Goal: Task Accomplishment & Management: Complete application form

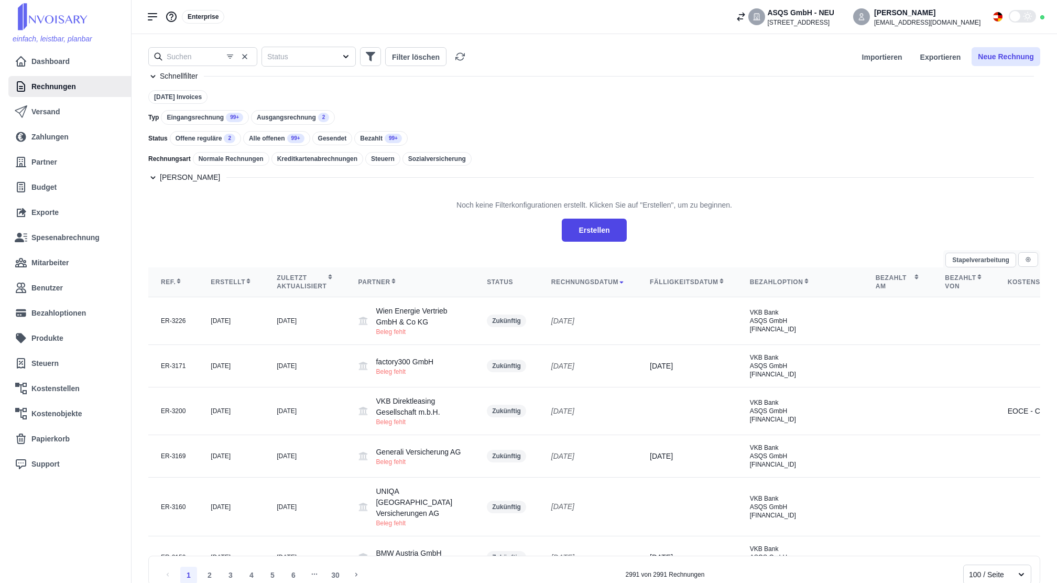
click at [1022, 51] on button "Neue Rechnung" at bounding box center [1006, 56] width 69 height 19
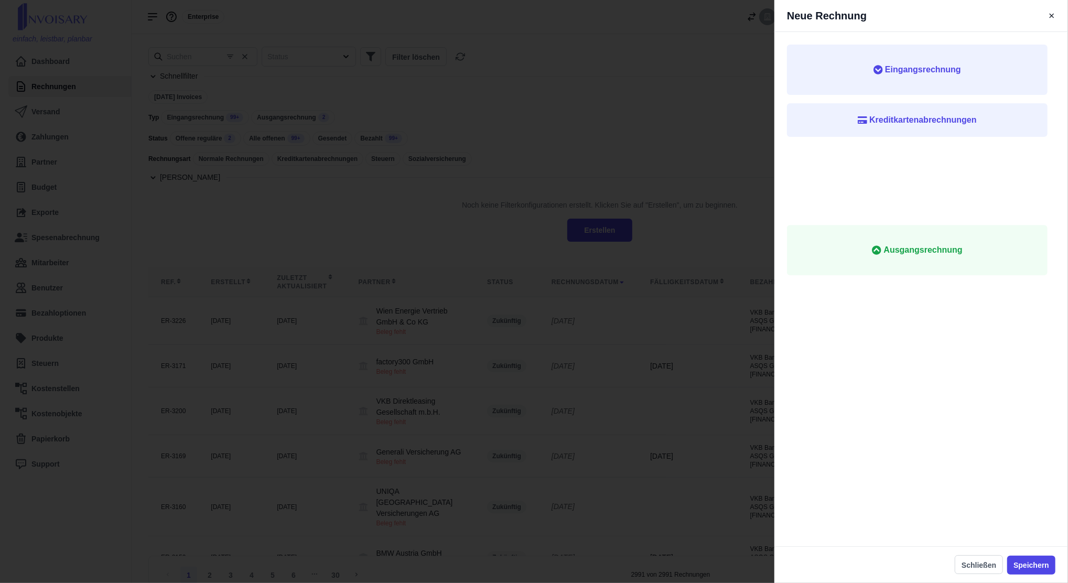
drag, startPoint x: 947, startPoint y: 63, endPoint x: 845, endPoint y: 162, distance: 142.0
click at [946, 63] on button "Eingangsrechnung" at bounding box center [917, 70] width 261 height 50
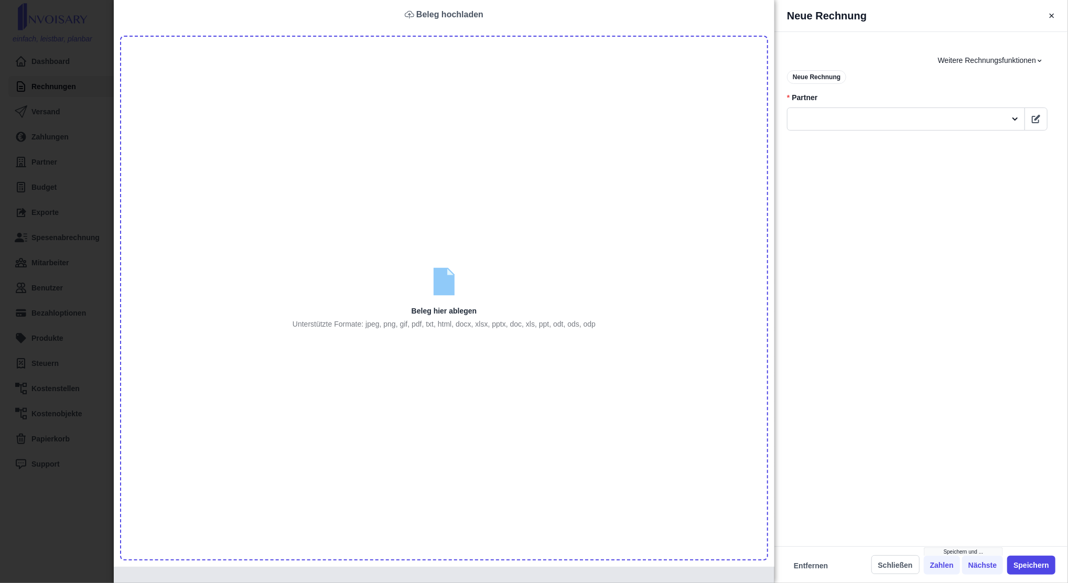
type input "C:\fakepath\DP2519704 (1).pdf"
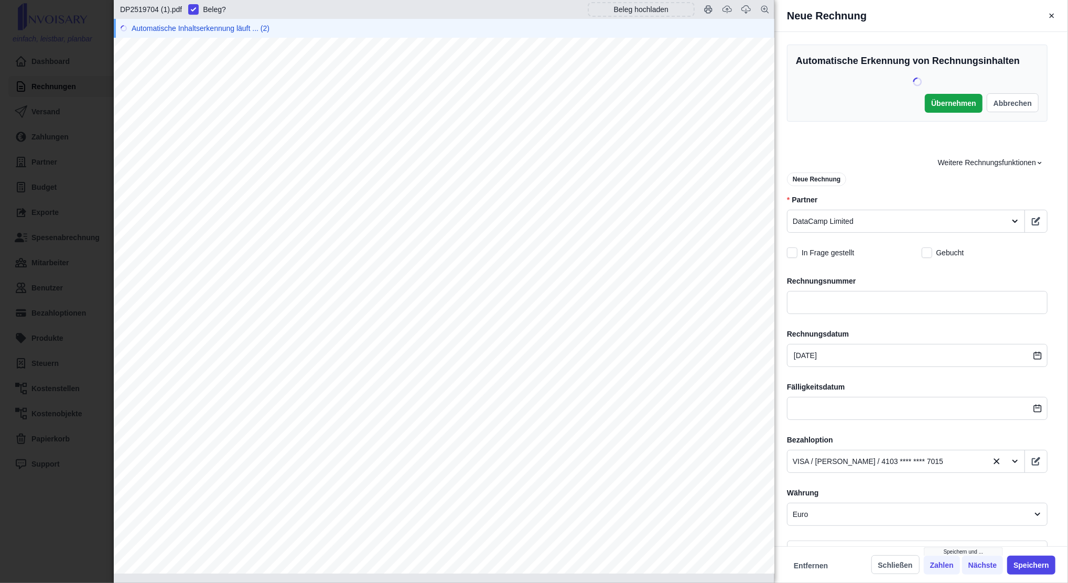
click at [504, 198] on span "DP2519704" at bounding box center [505, 197] width 47 height 10
copy span "DP2519704"
click at [829, 312] on input "text" at bounding box center [917, 302] width 261 height 23
paste input "DP2519704"
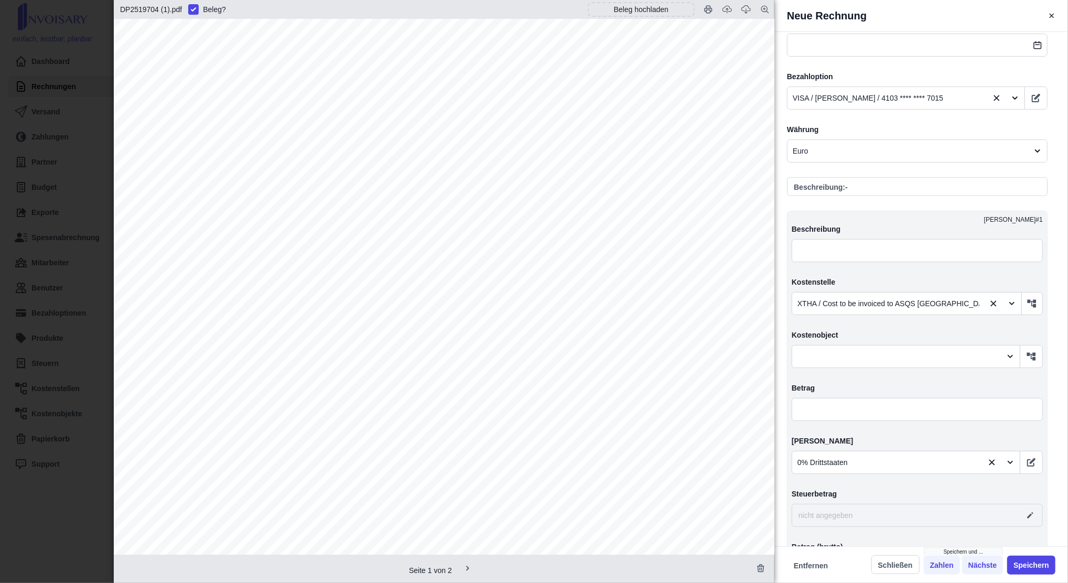
scroll to position [70, 0]
type input "DP2519704"
click at [869, 413] on input "text" at bounding box center [917, 409] width 251 height 23
type input "2,00"
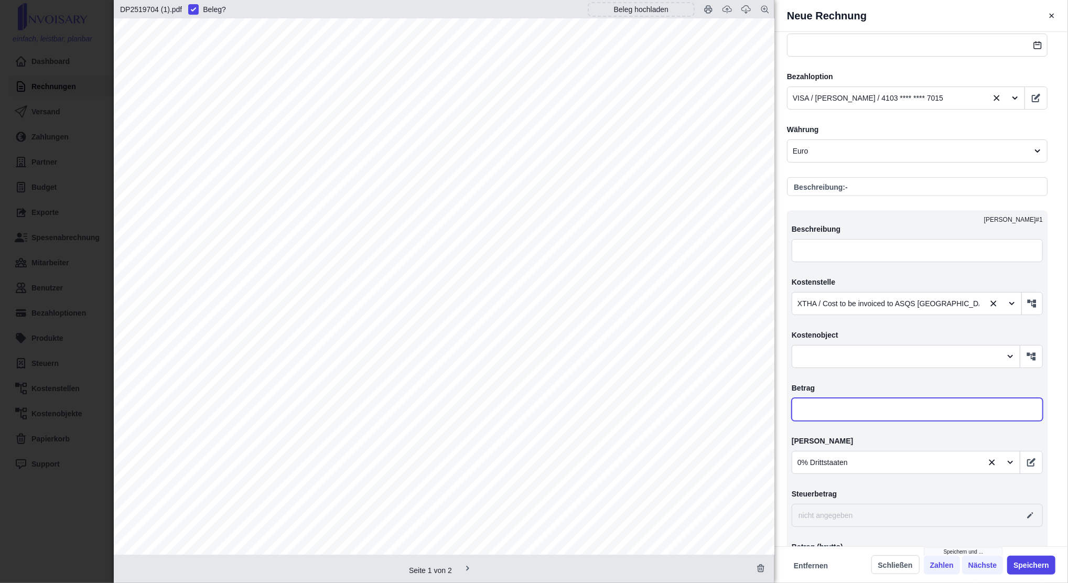
type input "0,00"
type input "29,00"
type input "295,00"
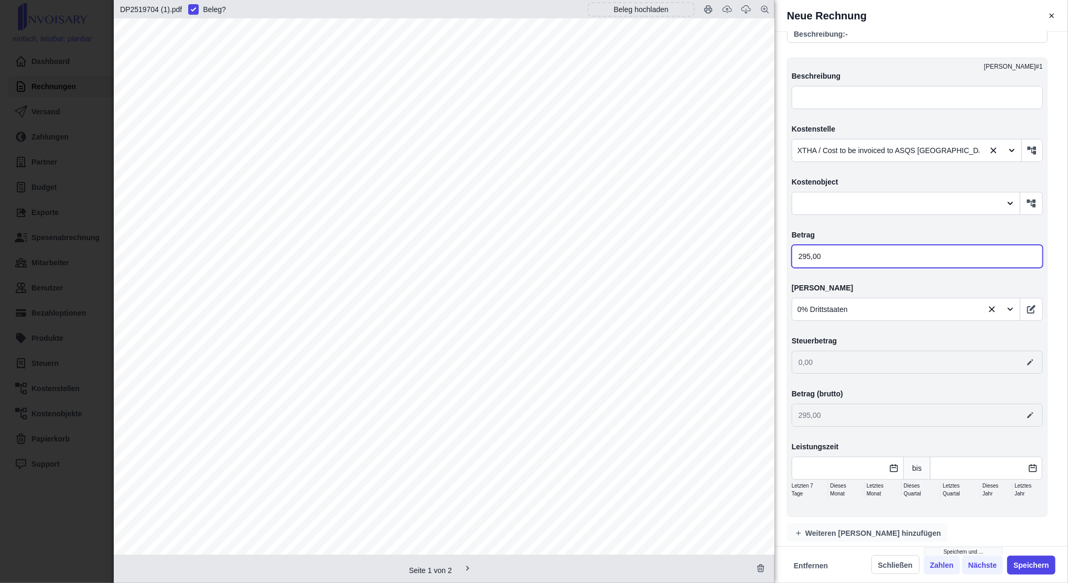
type input "295,00"
click at [862, 528] on span "Weiteren [PERSON_NAME] hinzufügen" at bounding box center [873, 533] width 136 height 10
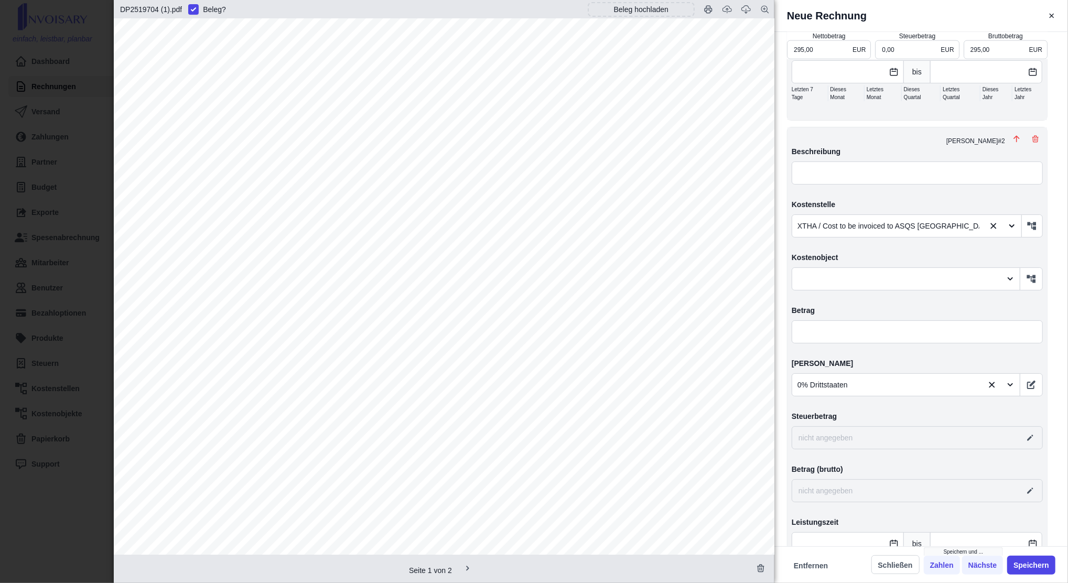
scroll to position [1086, 0]
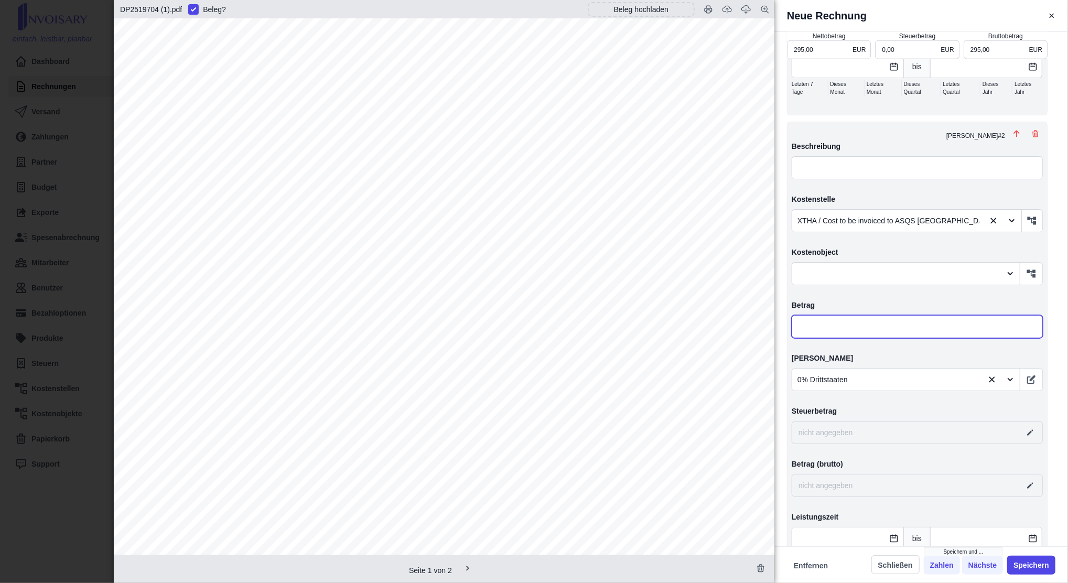
click at [845, 324] on input "text" at bounding box center [917, 326] width 251 height 23
type input "300,00"
type input "5,00"
type input "0,00"
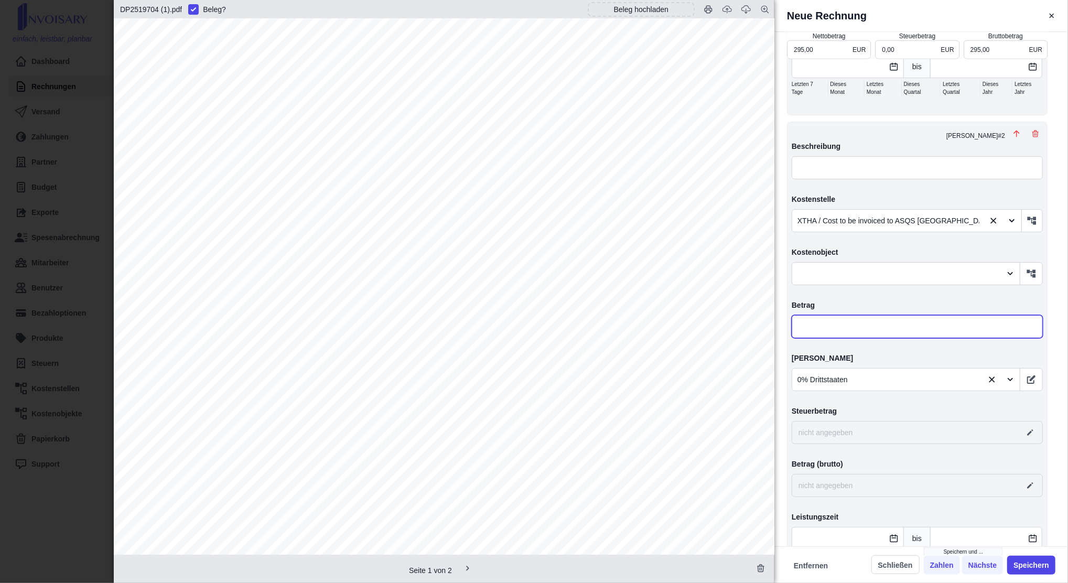
type input "5,00"
type input "351,00"
type input "56,00"
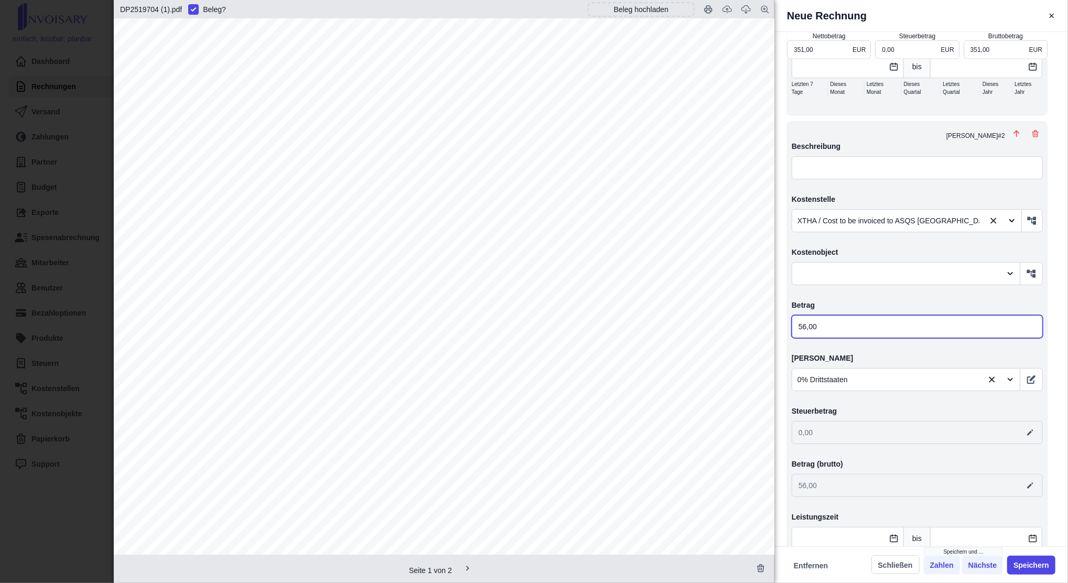
type input "855,00"
type input "560,00"
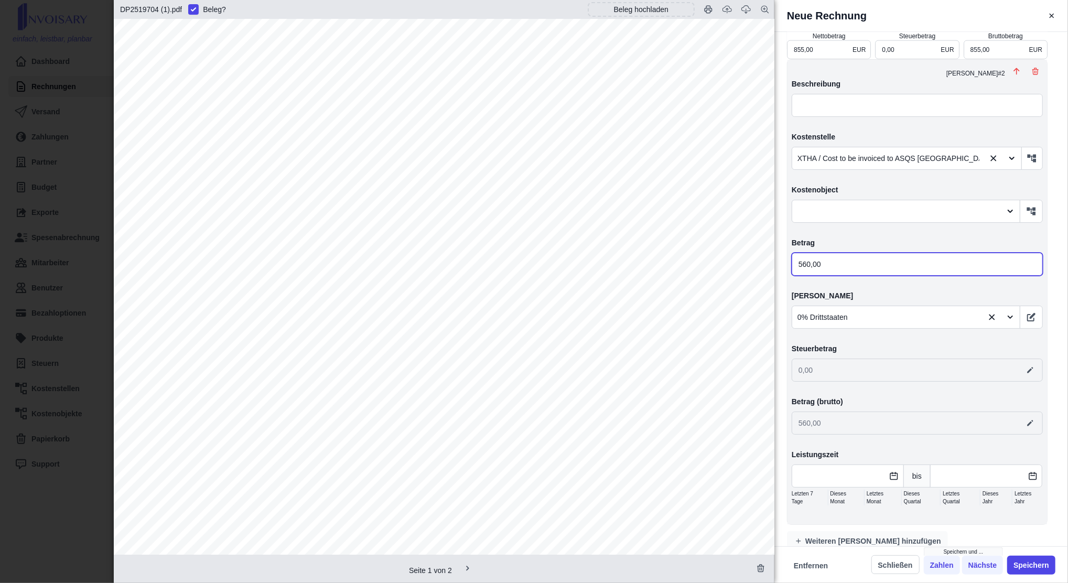
type input "560,00"
click at [857, 536] on span "Weiteren [PERSON_NAME] hinzufügen" at bounding box center [873, 541] width 136 height 10
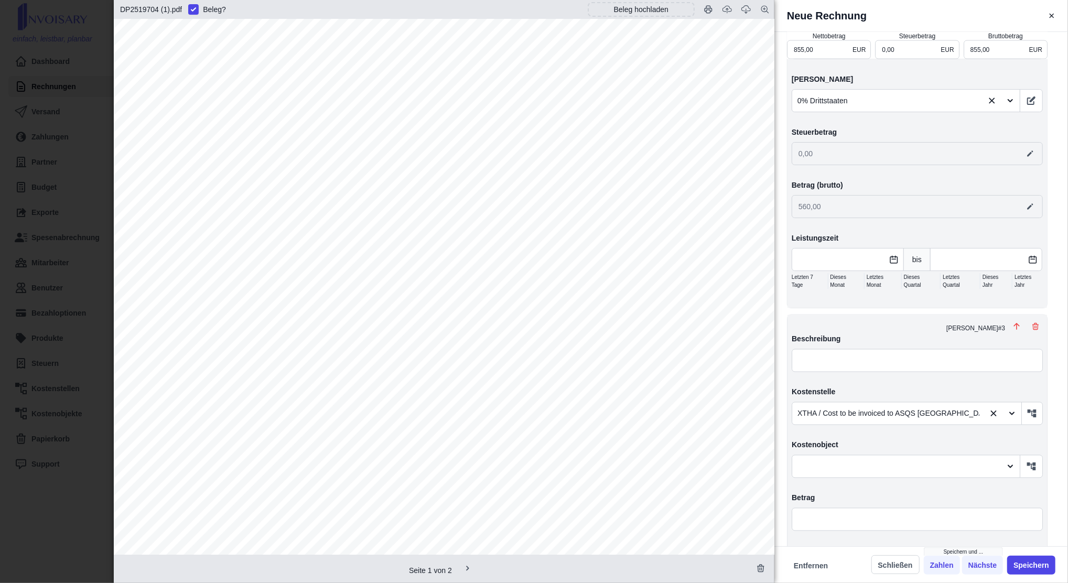
scroll to position [1549, 0]
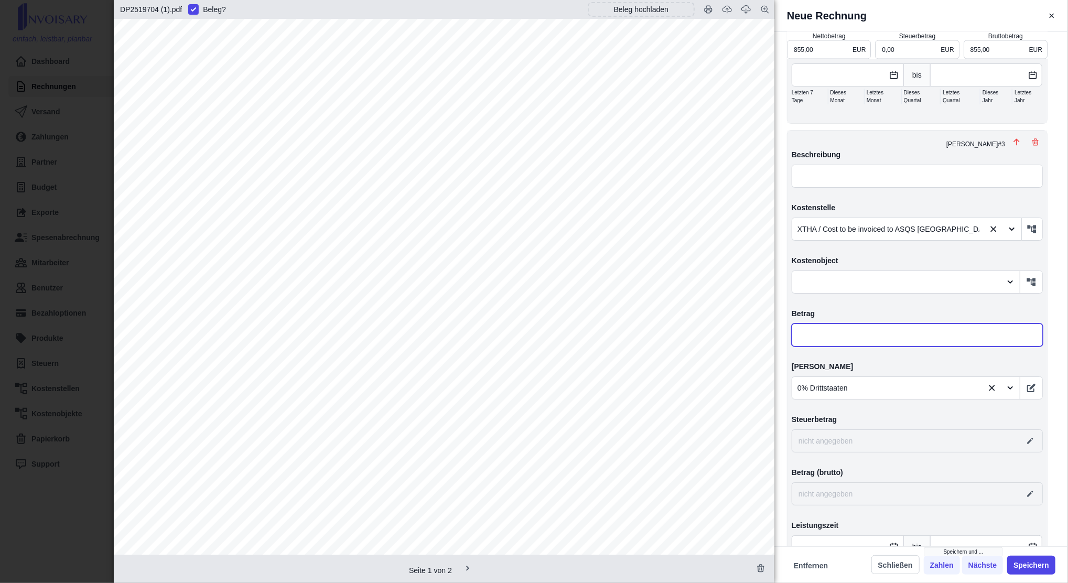
click at [863, 323] on input "text" at bounding box center [917, 334] width 251 height 23
click at [806, 323] on input "text" at bounding box center [917, 334] width 251 height 23
type input "858,00"
type input "3,00"
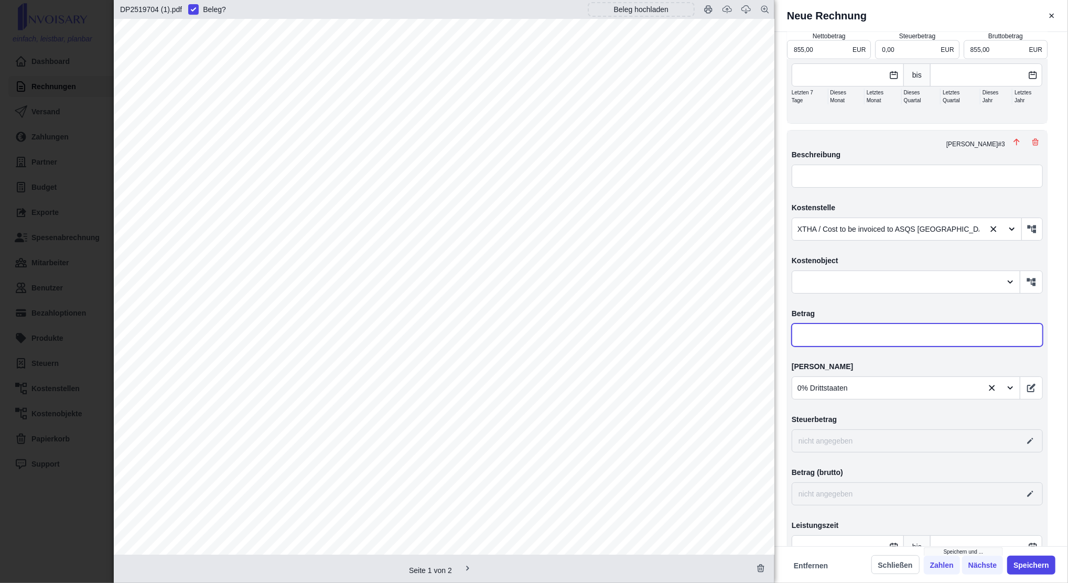
type input "0,00"
type input "3,00"
type input "891,00"
type input "36,00"
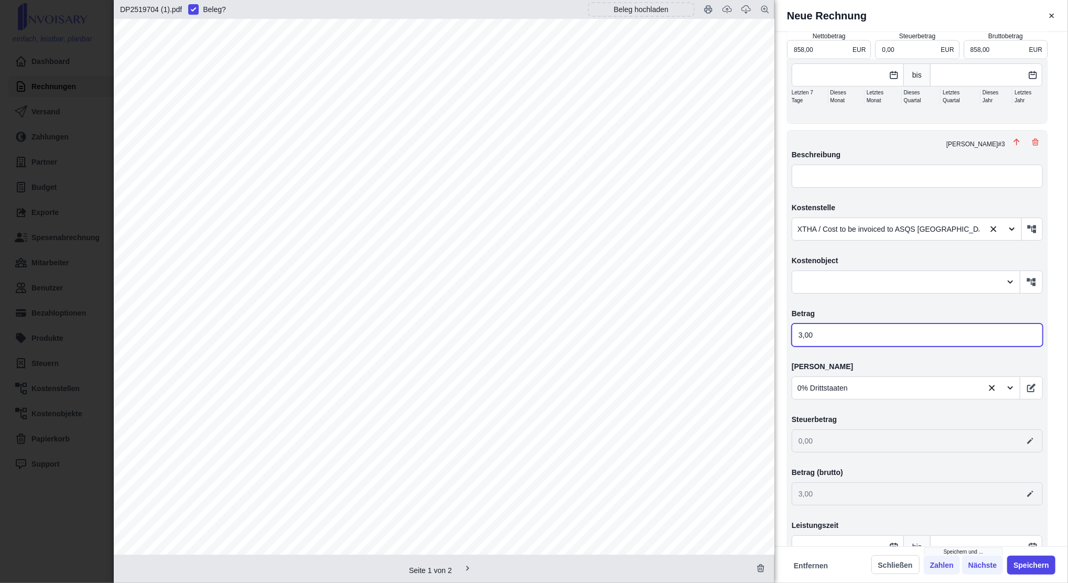
type input "36,00"
type input "1.219,00"
type input "364,00"
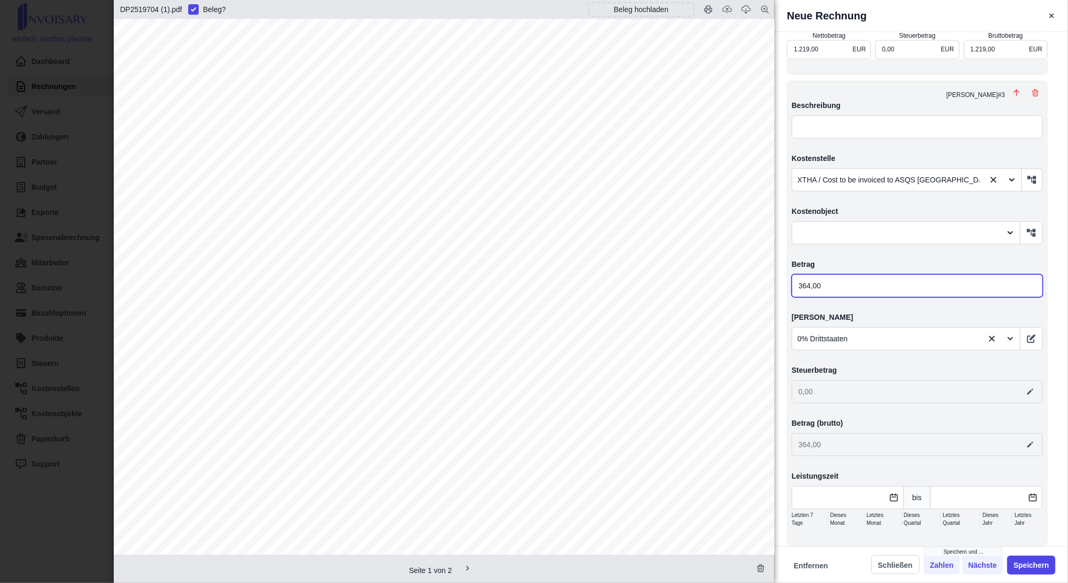
scroll to position [1612, 0]
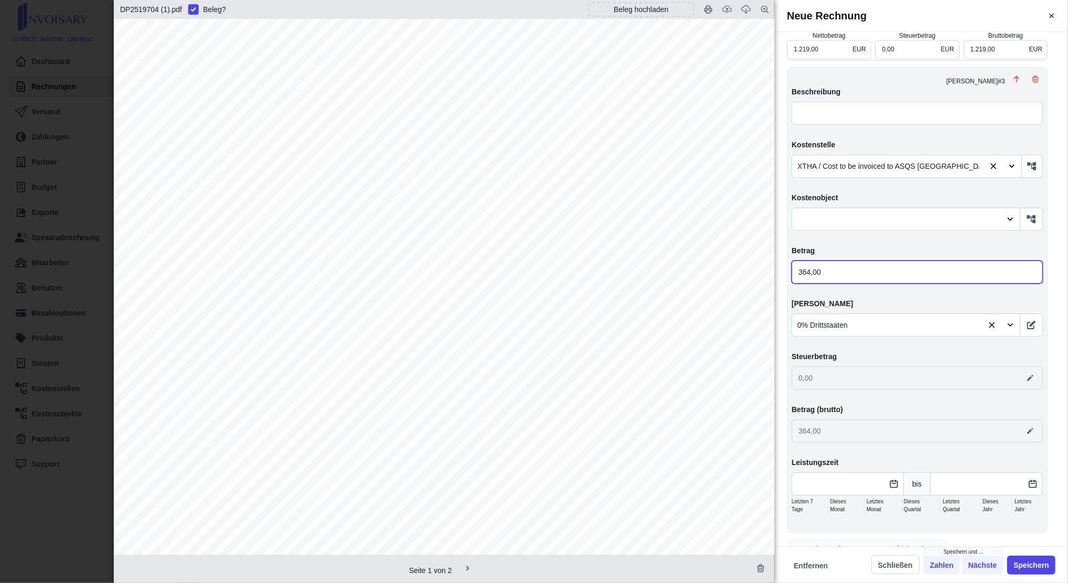
type input "364,00"
click at [826, 544] on span "Weiteren [PERSON_NAME] hinzufügen" at bounding box center [873, 549] width 136 height 10
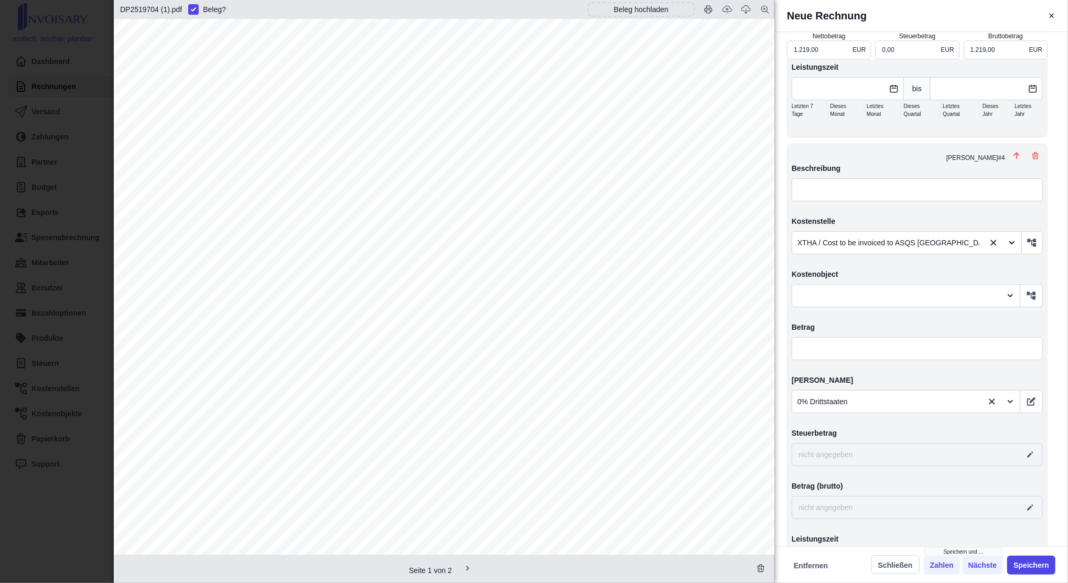
scroll to position [2010, 0]
click at [850, 233] on div at bounding box center [888, 239] width 182 height 13
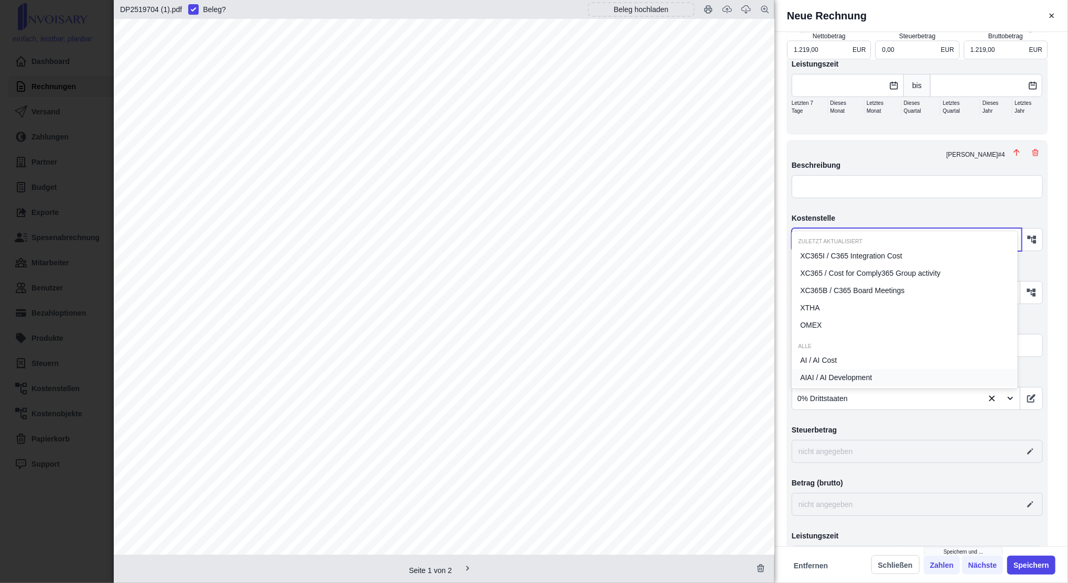
click at [977, 441] on div "Beschreibung Kostenstelle 172 results available. Use Up and Down to choose opti…" at bounding box center [917, 373] width 251 height 427
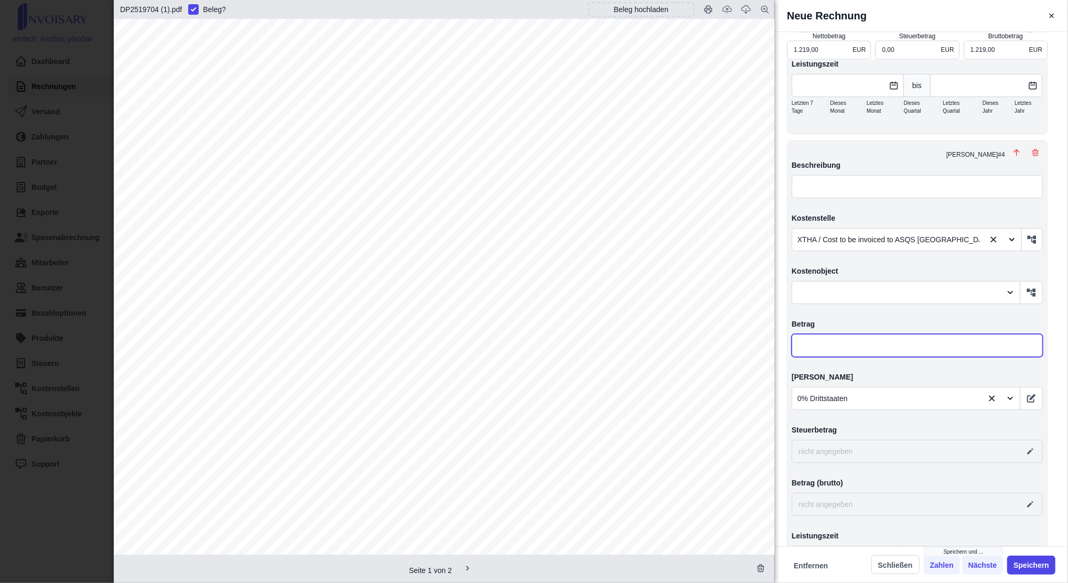
click at [860, 334] on input "text" at bounding box center [917, 345] width 251 height 23
click at [877, 233] on div at bounding box center [888, 239] width 182 height 13
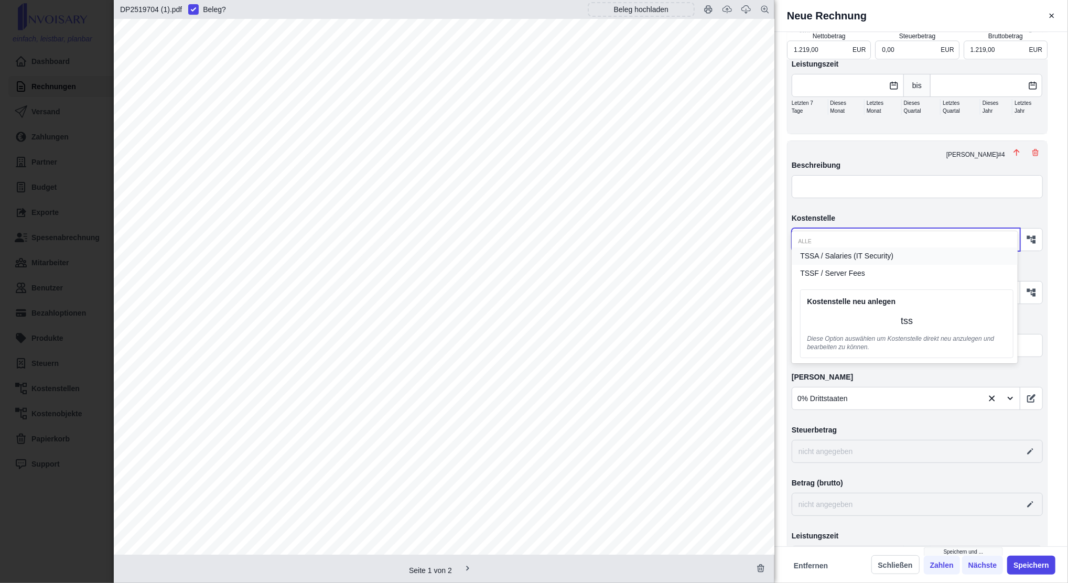
type input "tssf"
click at [871, 258] on div "TSSF / Server Fees" at bounding box center [905, 255] width 226 height 17
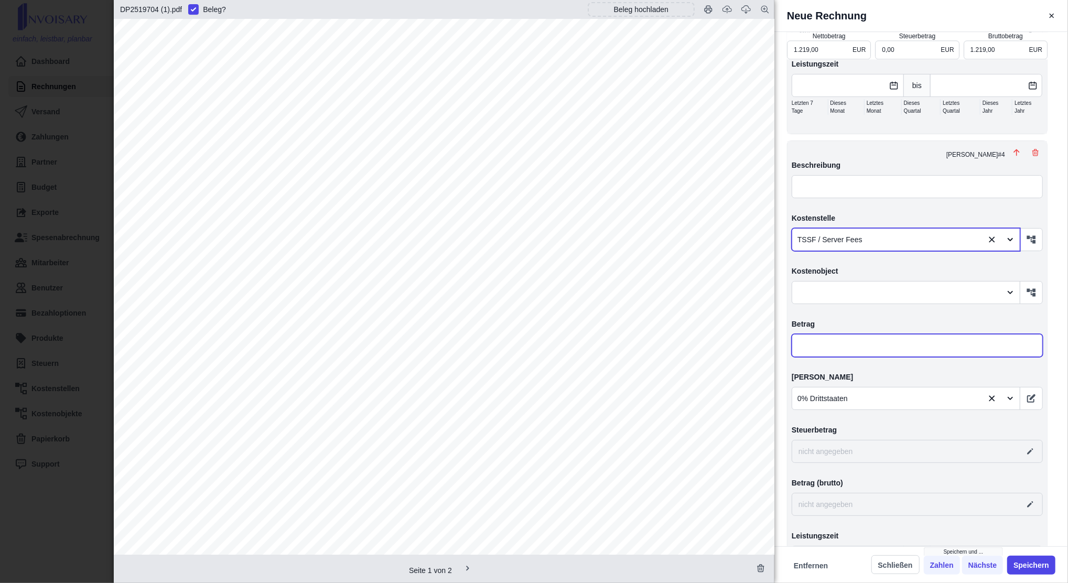
click at [867, 334] on input "text" at bounding box center [917, 345] width 251 height 23
type input "1.221,00"
type input "2,00"
type input "0,00"
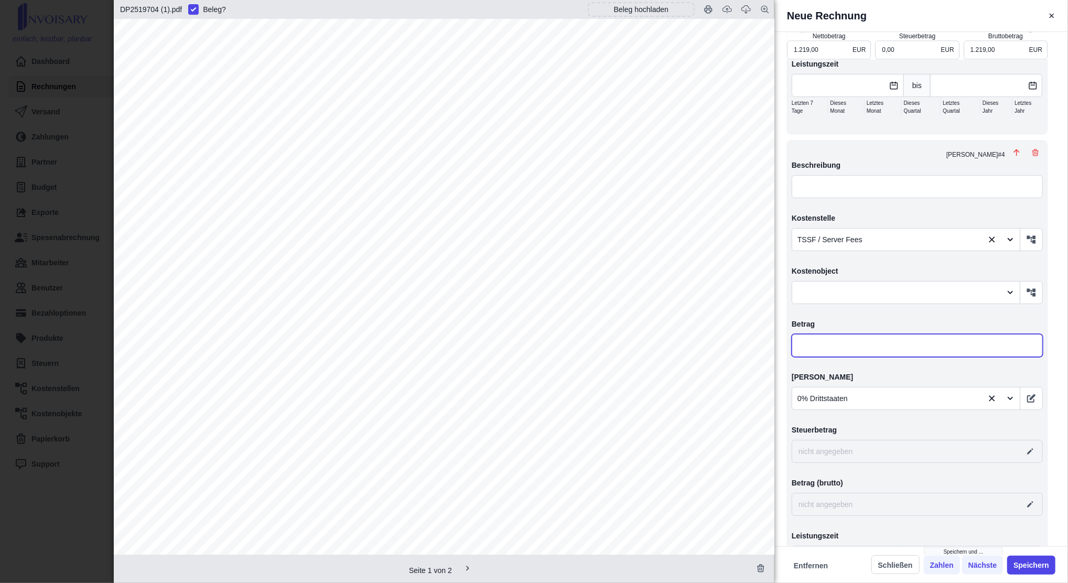
type input "2,00"
type input "1.248,00"
type input "29,00"
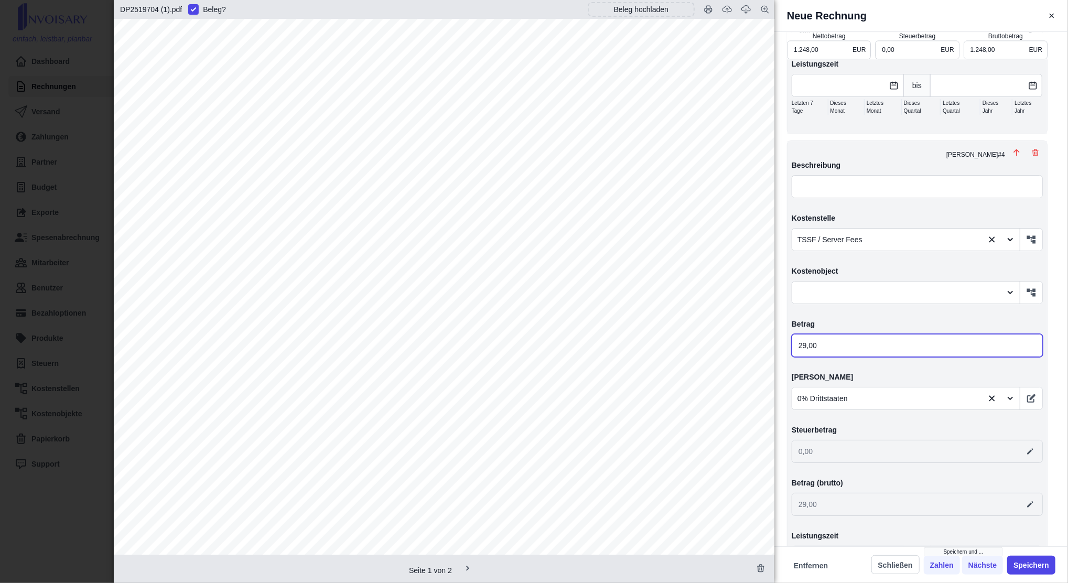
type input "1.514,00"
type input "295,00"
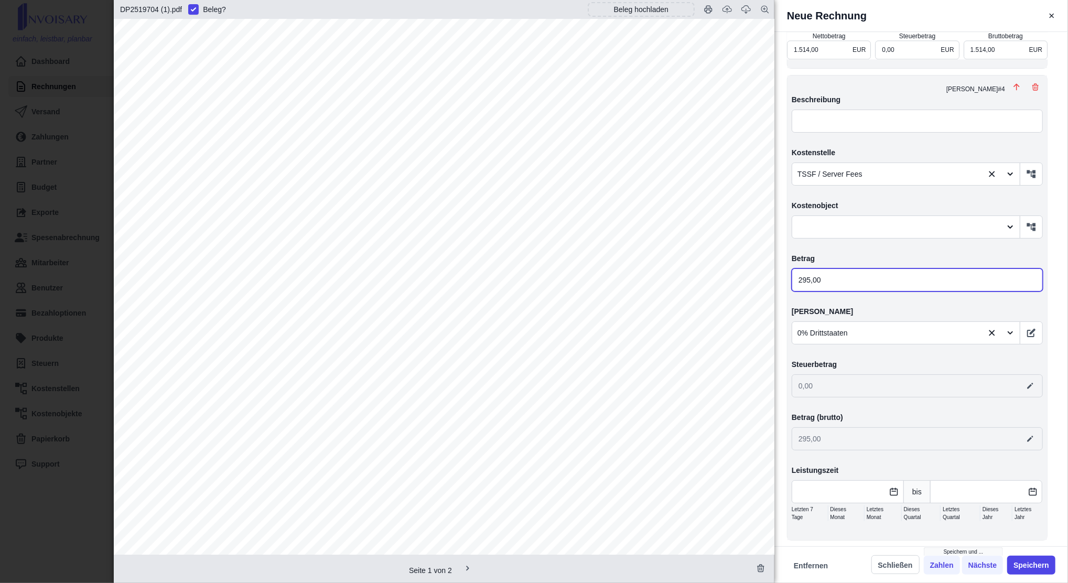
type input "295,00"
click at [838, 552] on span "Weiteren [PERSON_NAME] hinzufügen" at bounding box center [873, 557] width 136 height 10
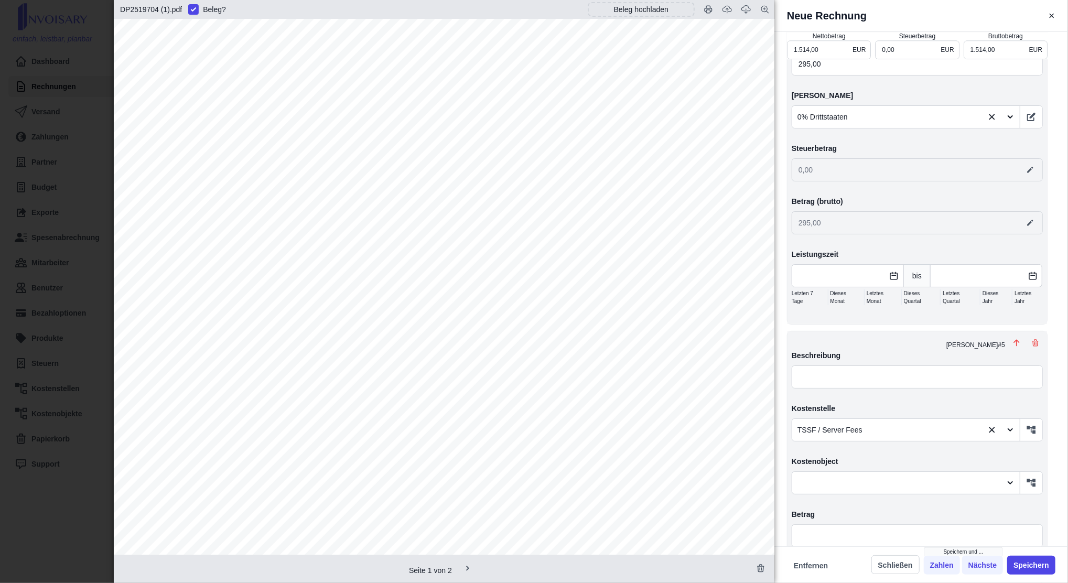
scroll to position [2475, 0]
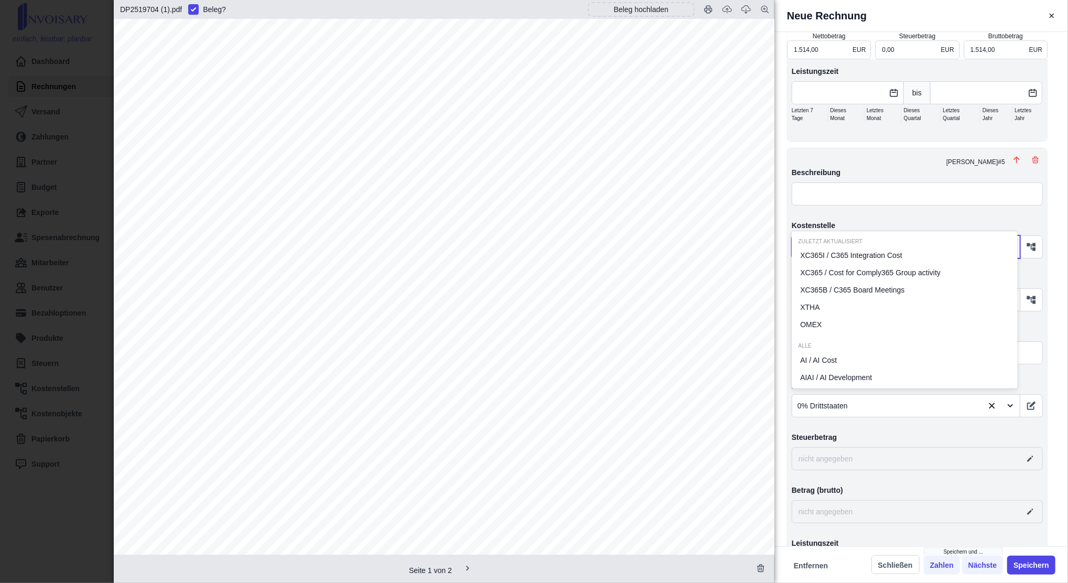
click at [845, 241] on div at bounding box center [887, 247] width 180 height 13
type input "xca"
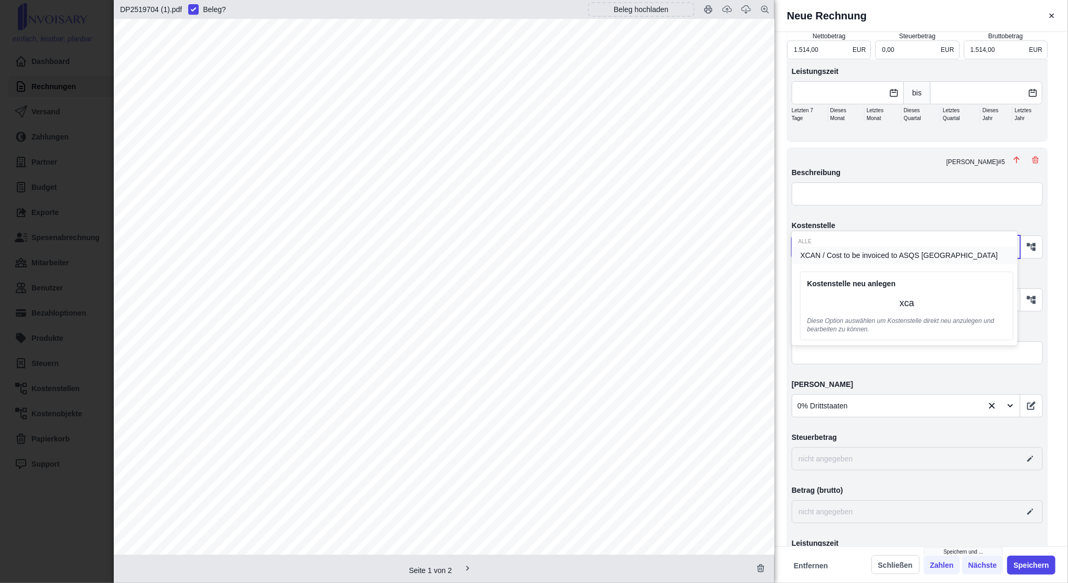
click at [831, 253] on span "XCAN / Cost to be invoiced to ASQS [GEOGRAPHIC_DATA]" at bounding box center [899, 255] width 198 height 11
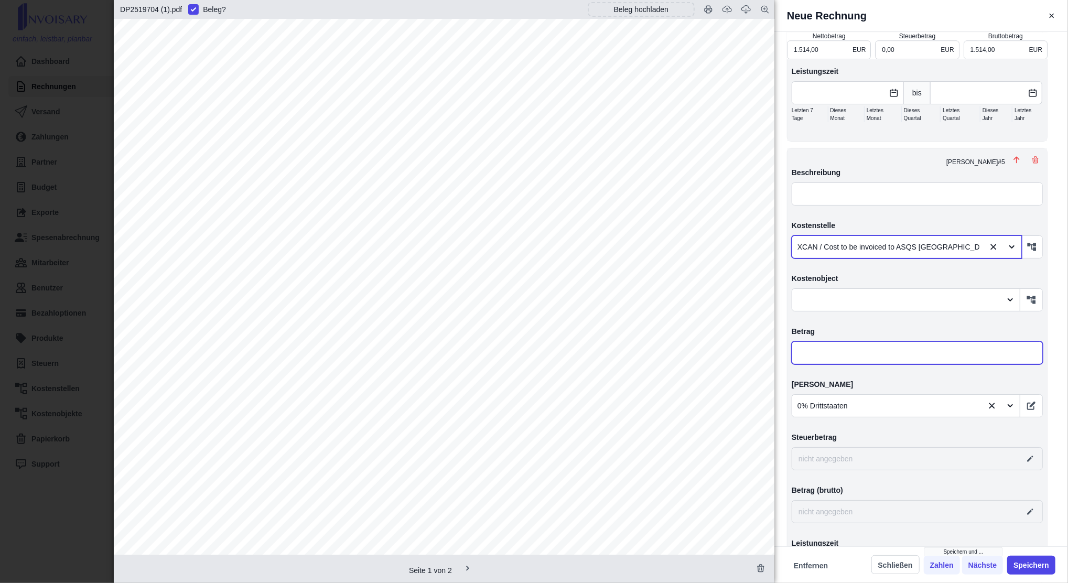
click at [838, 341] on input "text" at bounding box center [917, 352] width 251 height 23
type input "2,00"
type input "1.516,00"
type input "0,00"
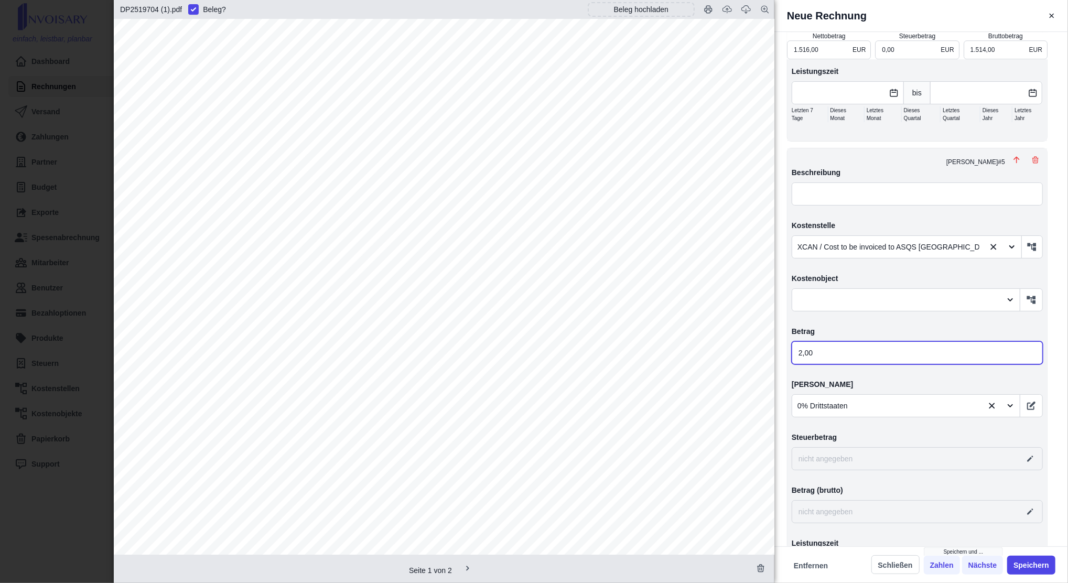
type input "2,00"
type input "1.539,00"
type input "25,00"
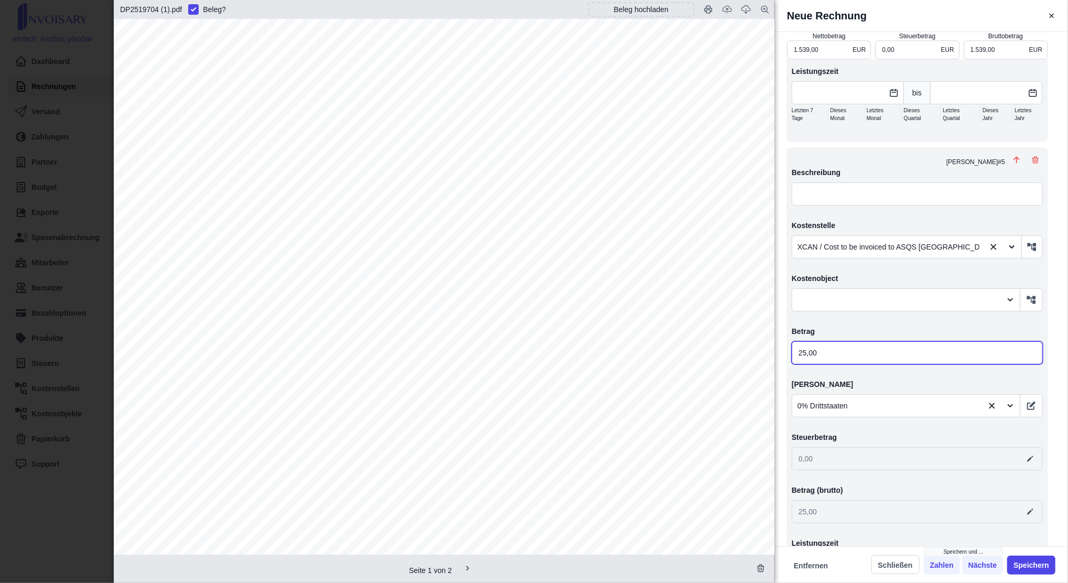
type input "1.764,00"
type input "250,00"
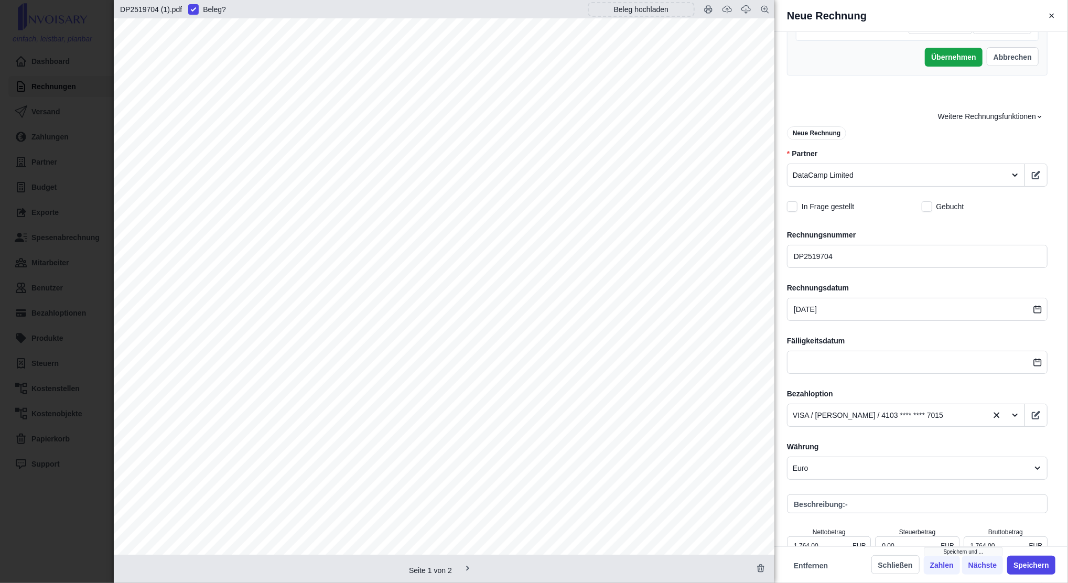
scroll to position [210, 0]
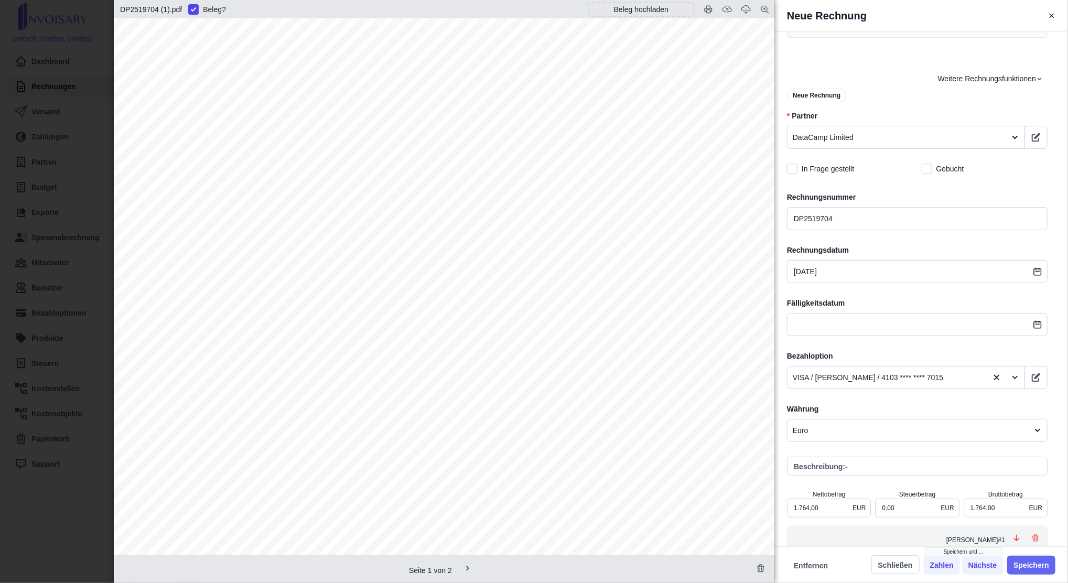
type input "250,00"
click at [1046, 569] on button "Speichern" at bounding box center [1031, 565] width 48 height 19
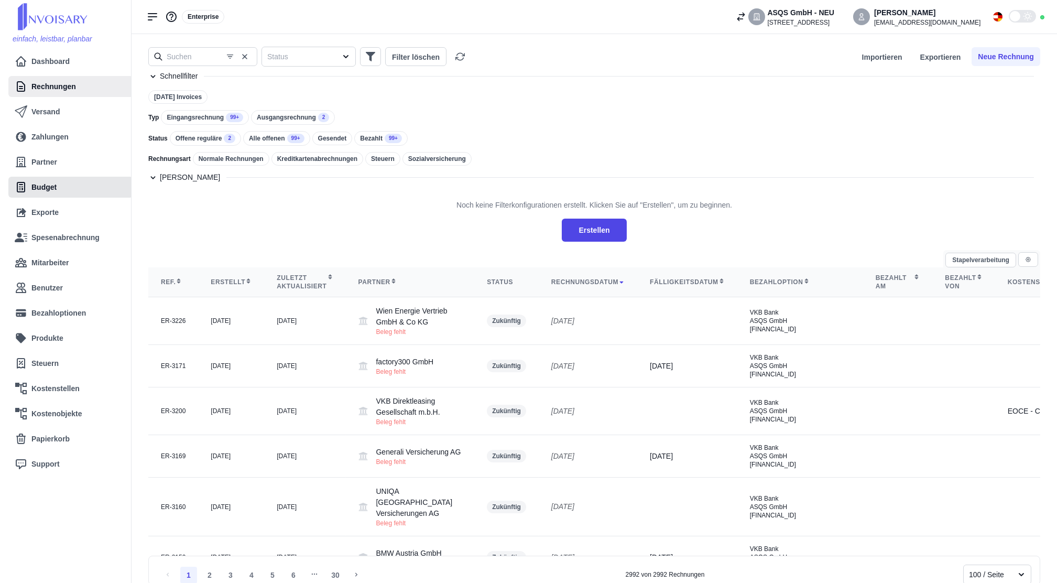
click at [72, 185] on link "Budget" at bounding box center [71, 187] width 112 height 21
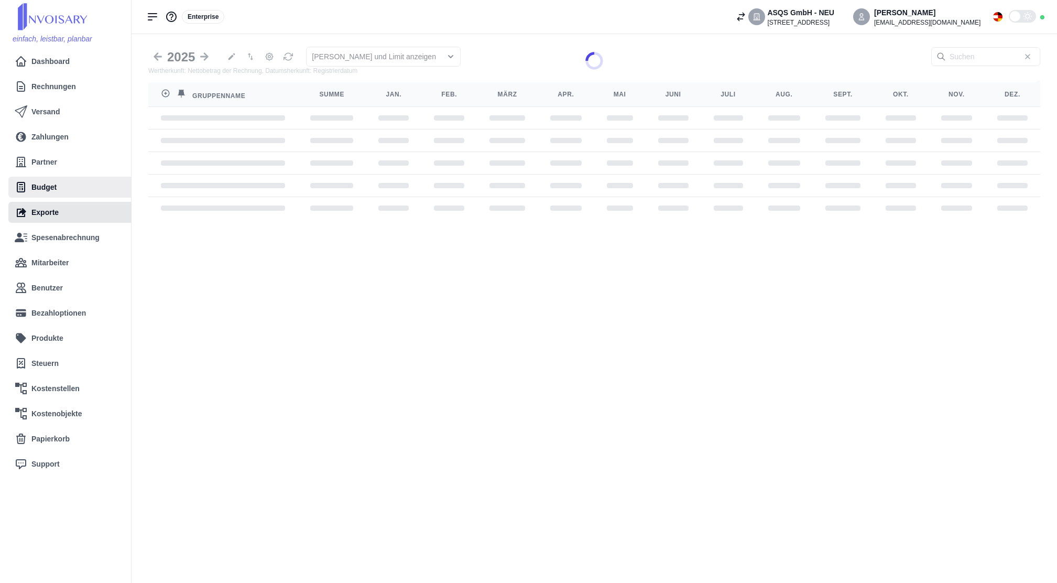
click at [71, 215] on link "Exporte" at bounding box center [71, 212] width 112 height 21
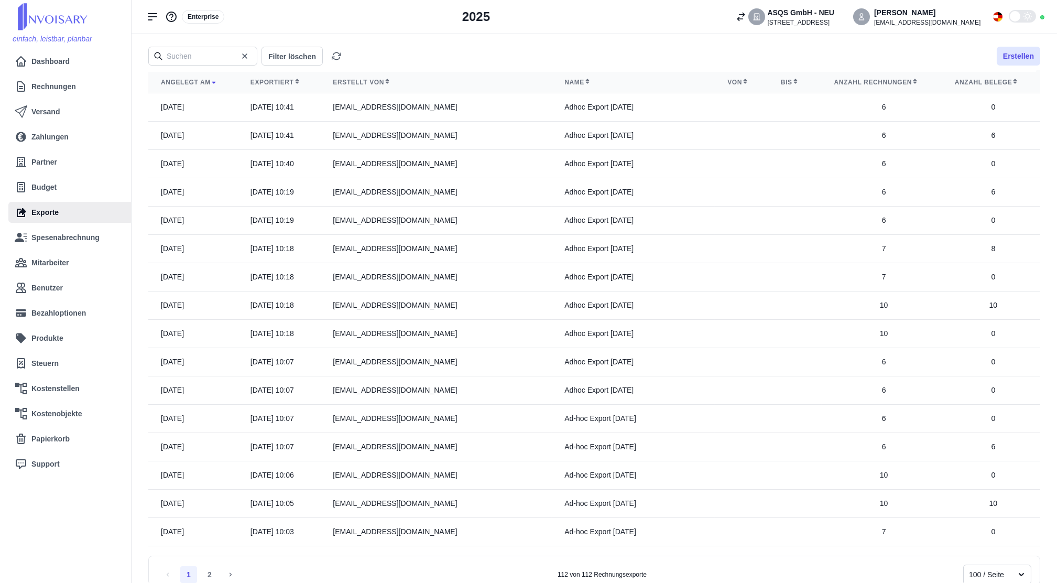
click at [1028, 60] on button "Erstellen" at bounding box center [1019, 56] width 44 height 19
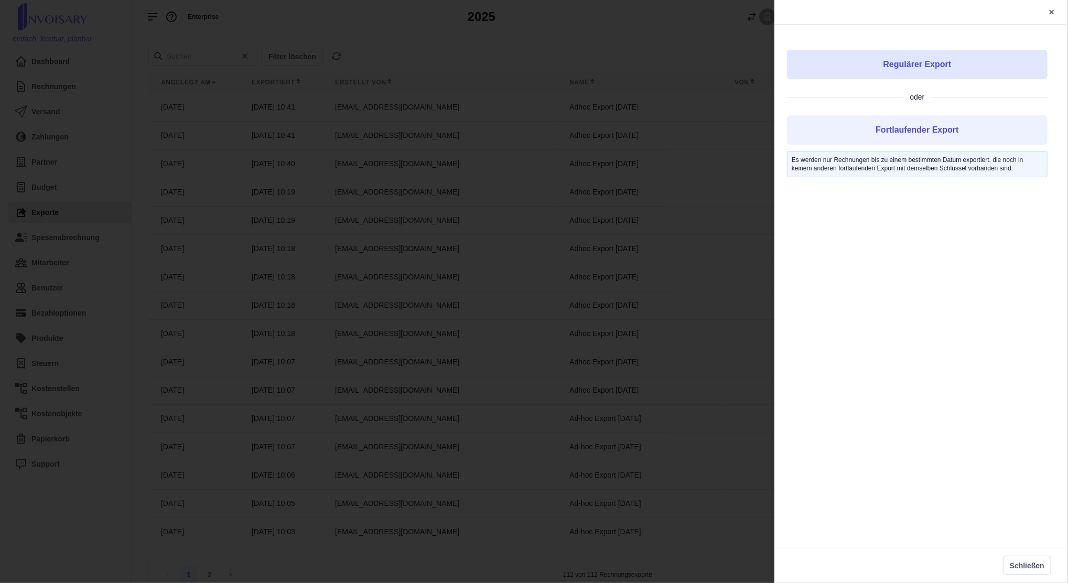
click at [968, 58] on button "Regulärer Export" at bounding box center [917, 64] width 261 height 29
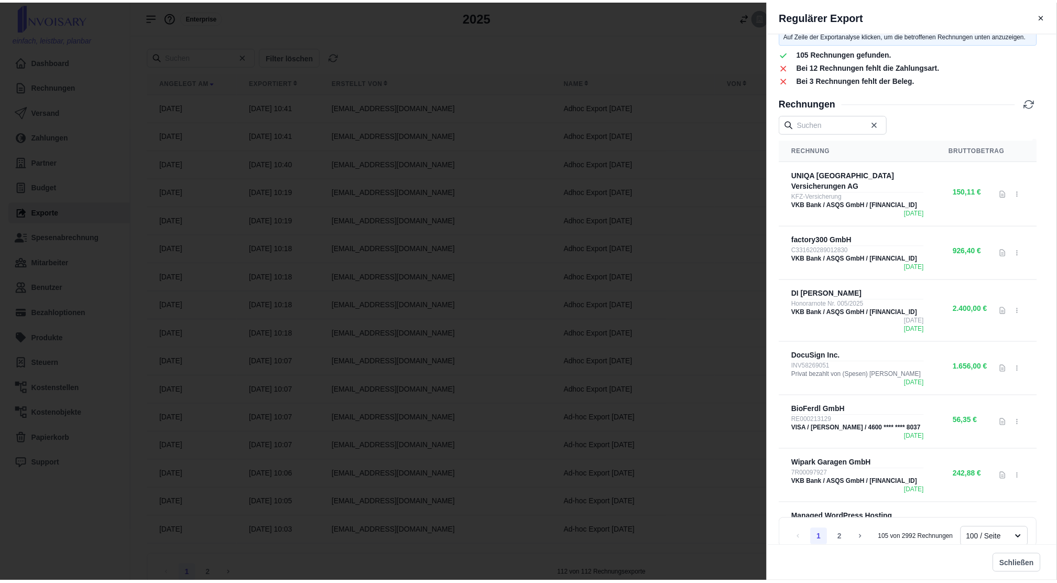
scroll to position [559, 0]
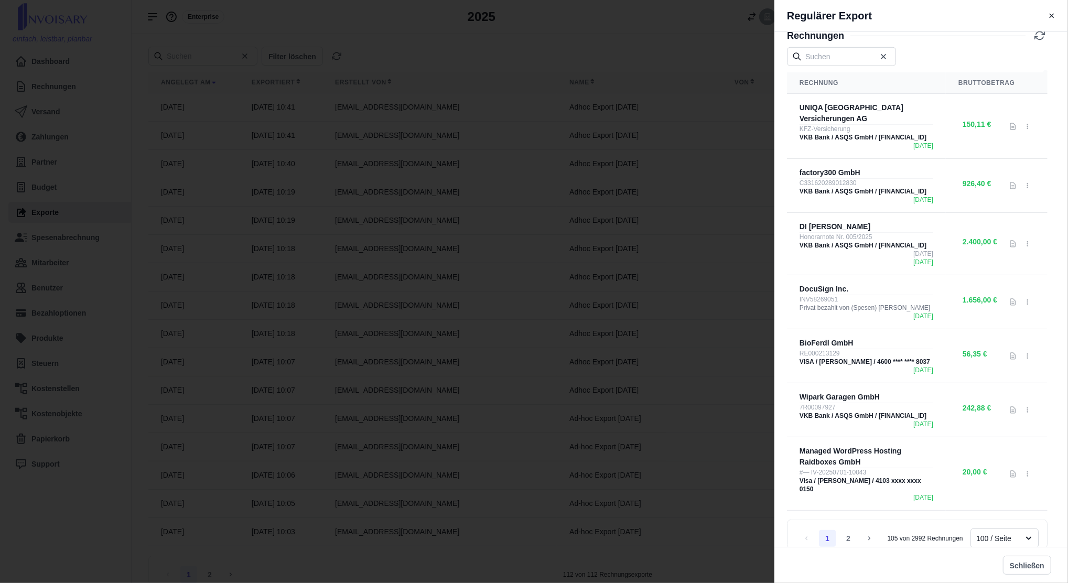
click at [539, 293] on div "Regulärer Export Name ASQS GmbH - NEU Zeitraum [DATE] bis [DATE] Letzten 7 Tage…" at bounding box center [534, 291] width 1068 height 583
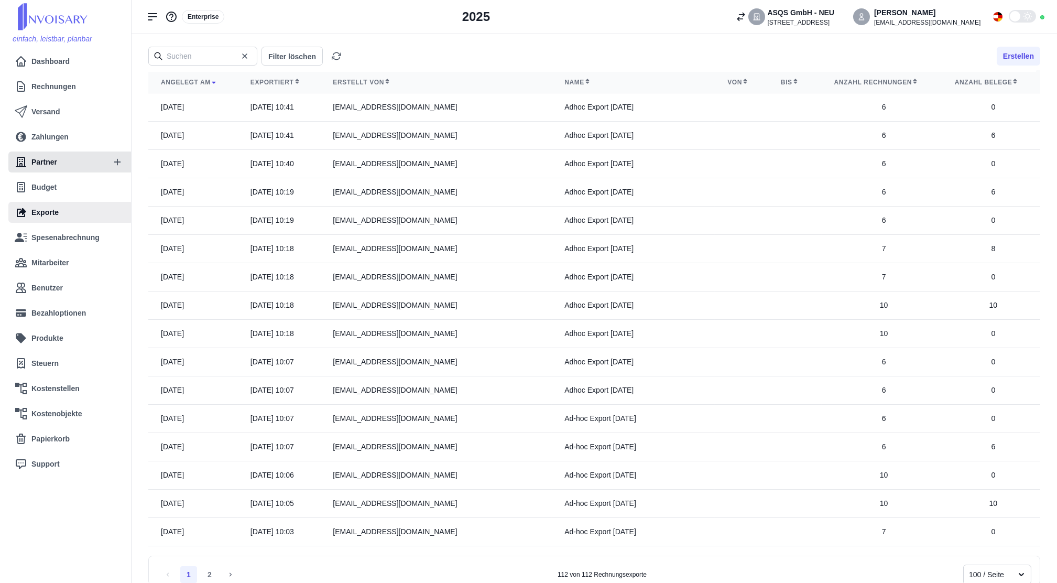
click at [89, 169] on link "Partner" at bounding box center [60, 162] width 90 height 21
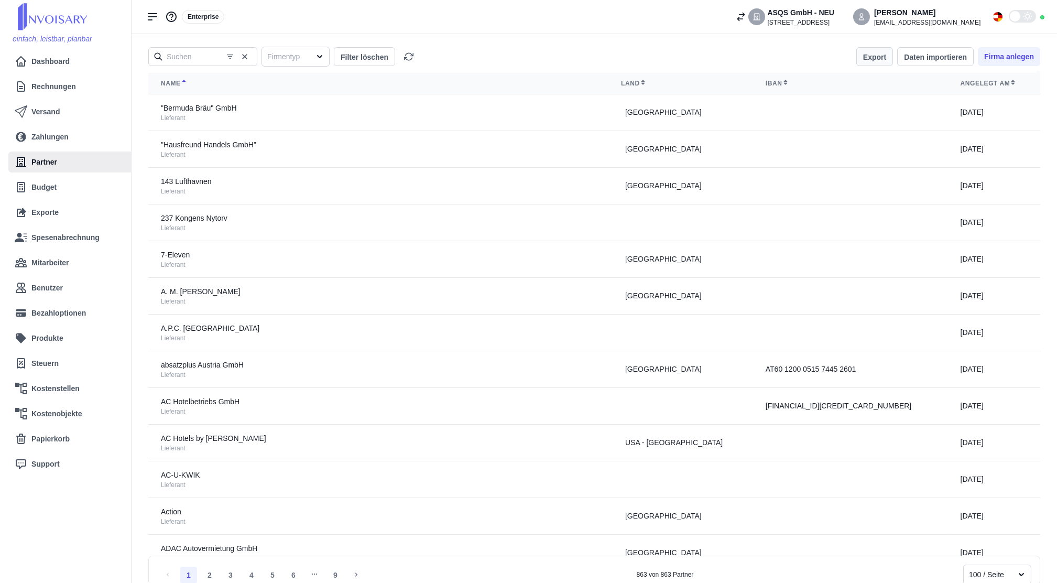
click at [891, 56] on button "Export" at bounding box center [875, 56] width 37 height 19
click at [892, 98] on li "Export XLSX" at bounding box center [899, 97] width 78 height 18
click at [288, 63] on div "Firmentyp" at bounding box center [286, 56] width 48 height 17
click at [296, 99] on div "Lieferant" at bounding box center [296, 101] width 68 height 19
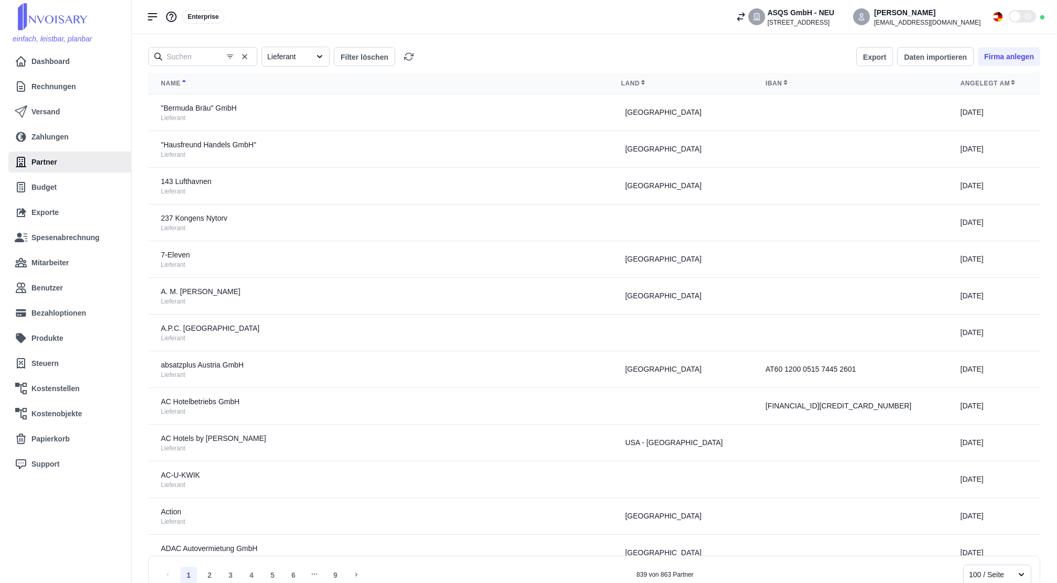
click at [291, 56] on div at bounding box center [286, 56] width 38 height 13
click at [291, 84] on span "Alle Firmenarten" at bounding box center [293, 82] width 54 height 11
click at [872, 59] on button "Export" at bounding box center [875, 56] width 37 height 19
click at [875, 78] on li "Export CSV" at bounding box center [899, 78] width 78 height 18
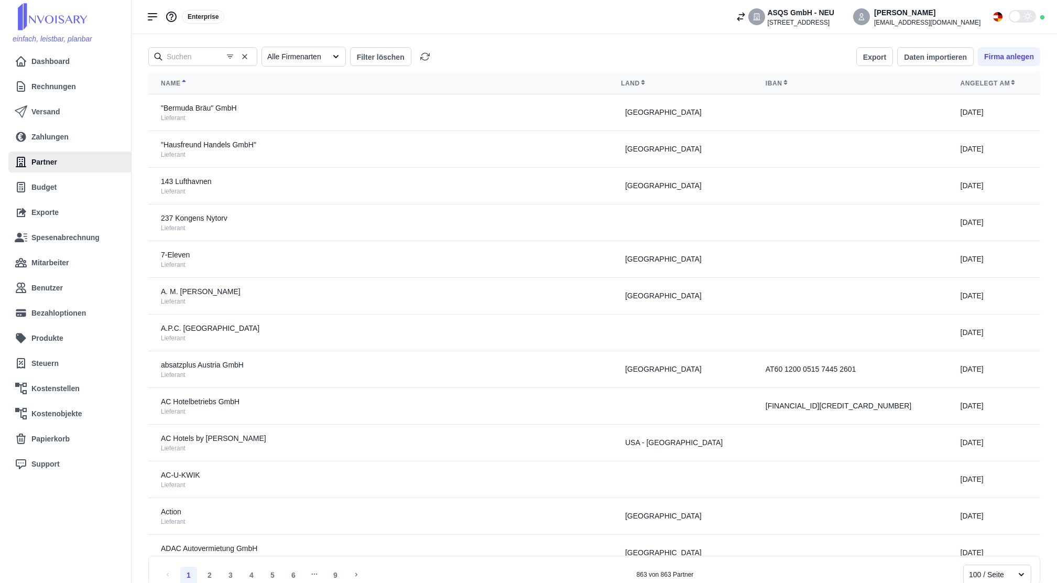
click at [555, 4] on div "Enterprise ASQS GmbH - [STREET_ADDRESS] [PERSON_NAME] [EMAIL_ADDRESS][DOMAIN_NA…" at bounding box center [595, 17] width 926 height 34
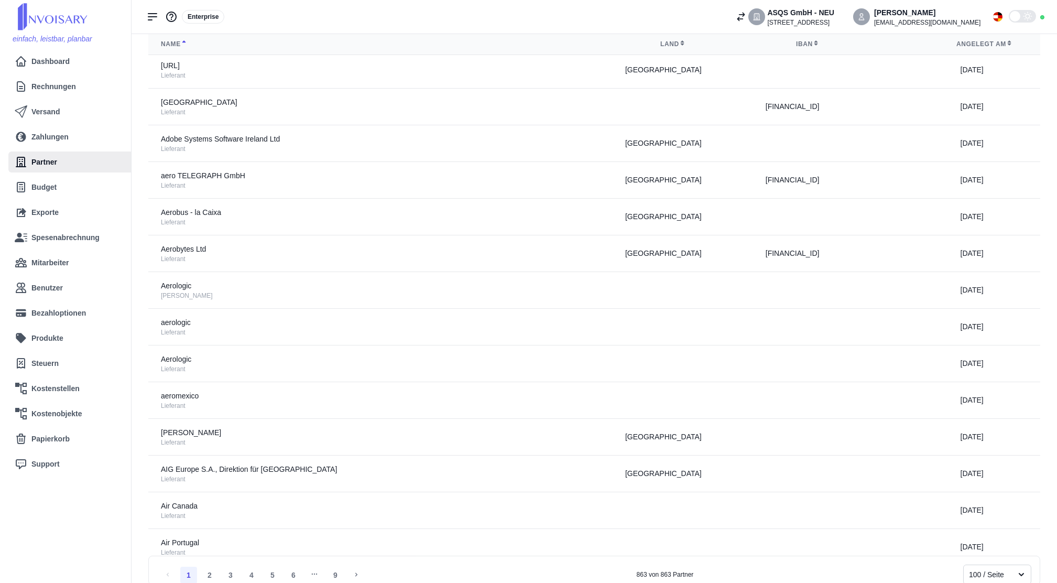
scroll to position [839, 0]
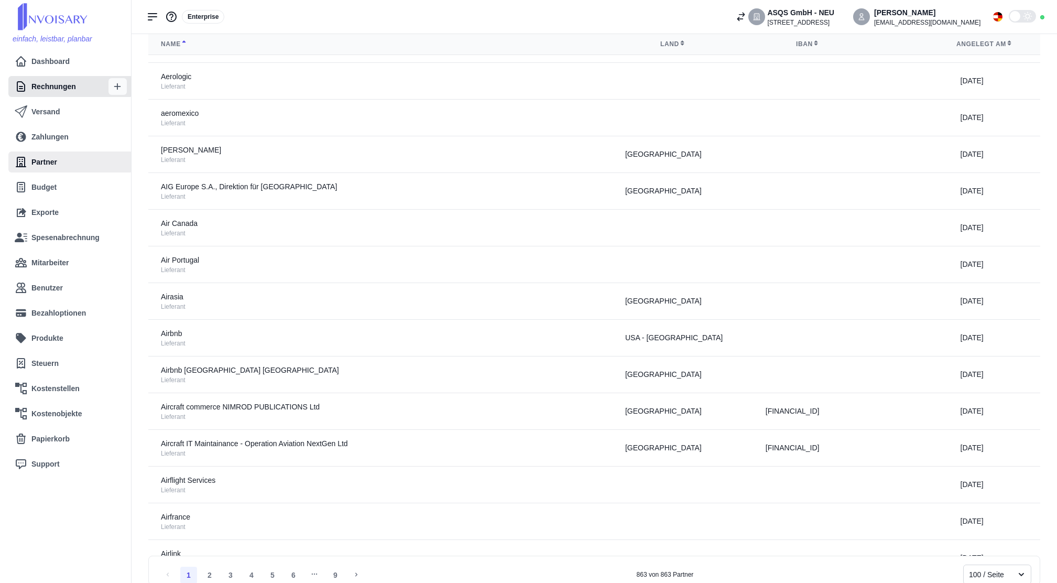
click at [113, 91] on icon "button" at bounding box center [117, 86] width 9 height 9
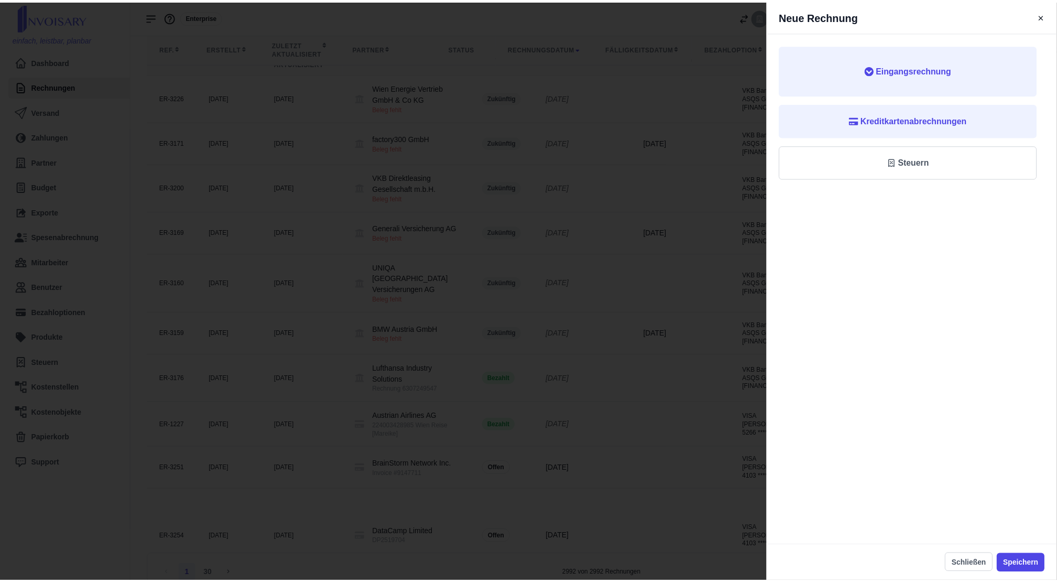
scroll to position [979, 0]
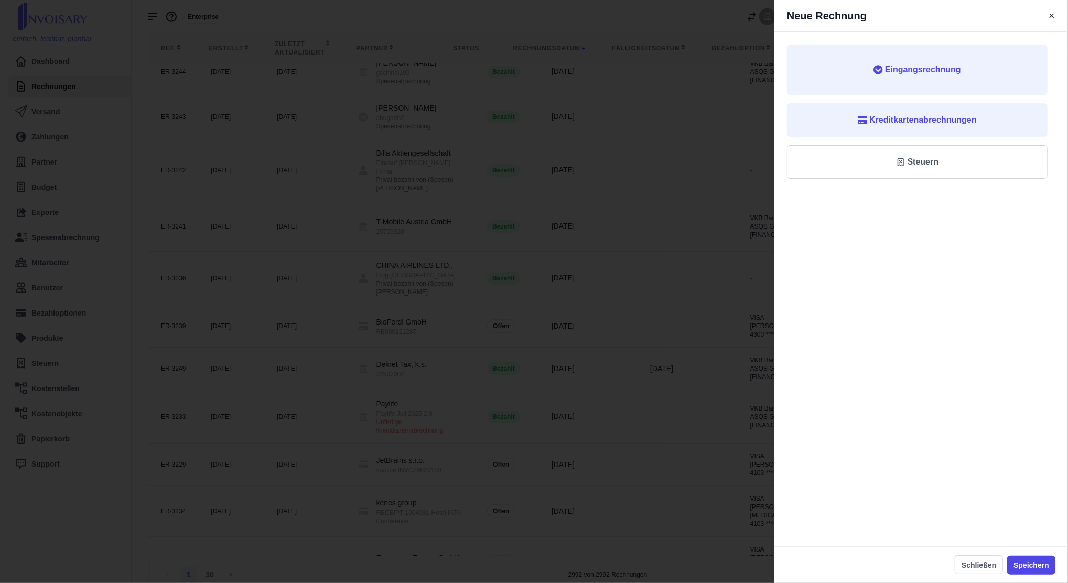
click at [260, 98] on div "Neue Rechnung Eingangsrechnung Kreditkartenabrechnungen Steuern Sozialversicher…" at bounding box center [534, 291] width 1068 height 583
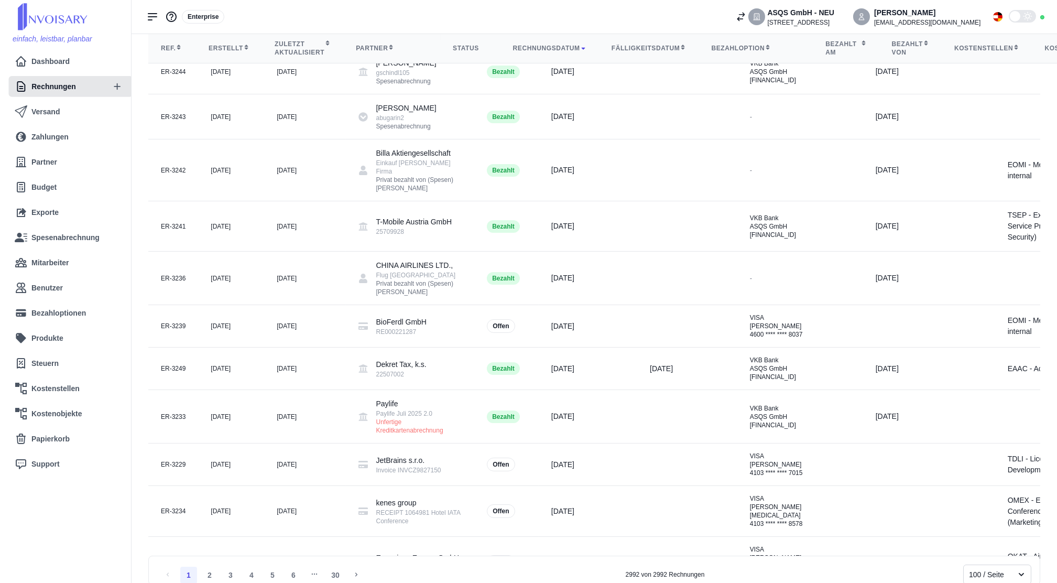
click at [52, 90] on span "Rechnungen" at bounding box center [53, 86] width 44 height 11
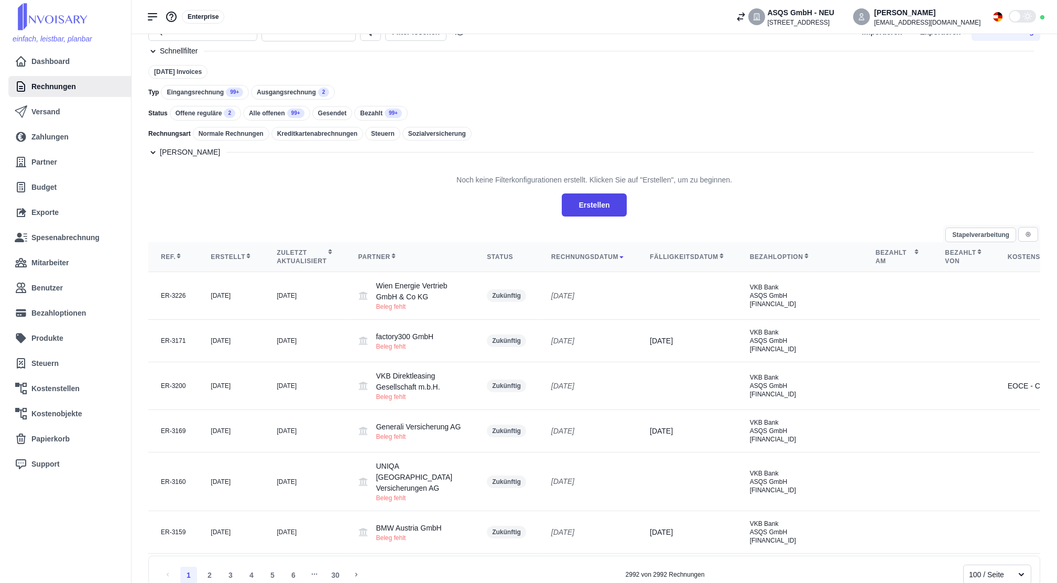
scroll to position [1, 0]
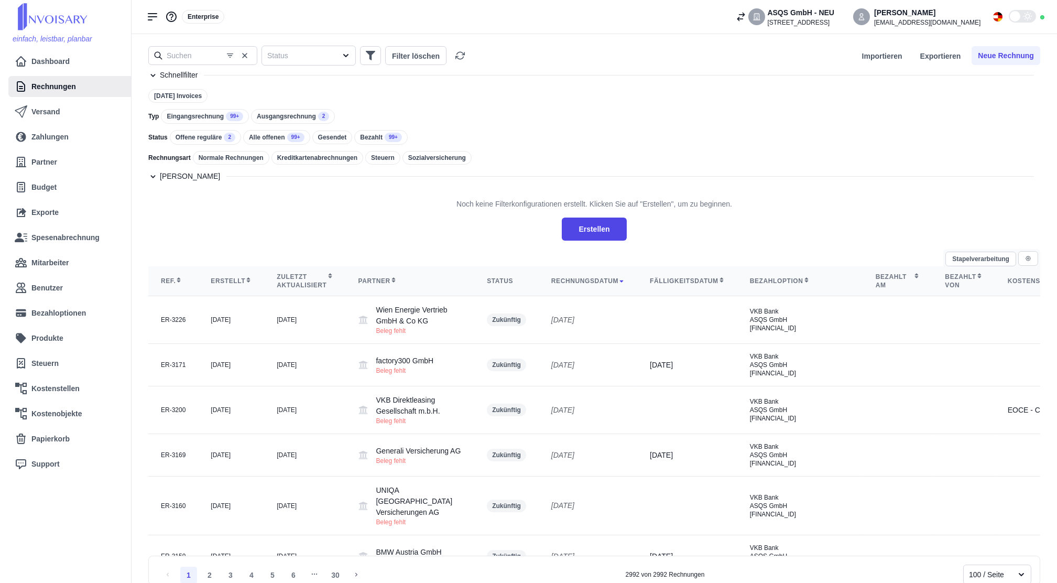
click at [217, 114] on div "Eingangsrechnung 99+" at bounding box center [205, 116] width 88 height 15
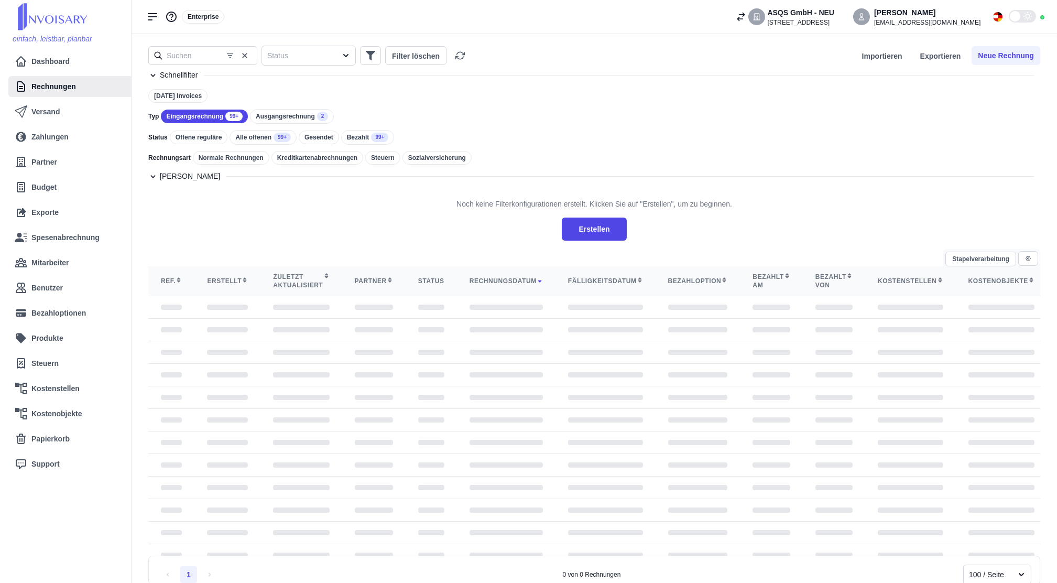
click at [219, 143] on div "Offene reguläre" at bounding box center [199, 138] width 58 height 14
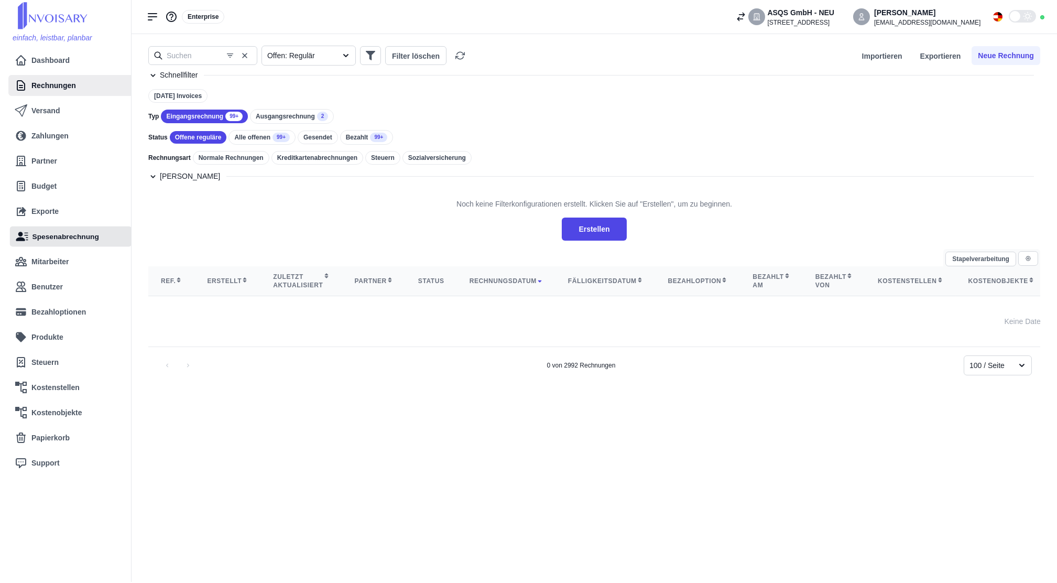
click at [55, 242] on link "Spesenabrechnung" at bounding box center [71, 236] width 110 height 20
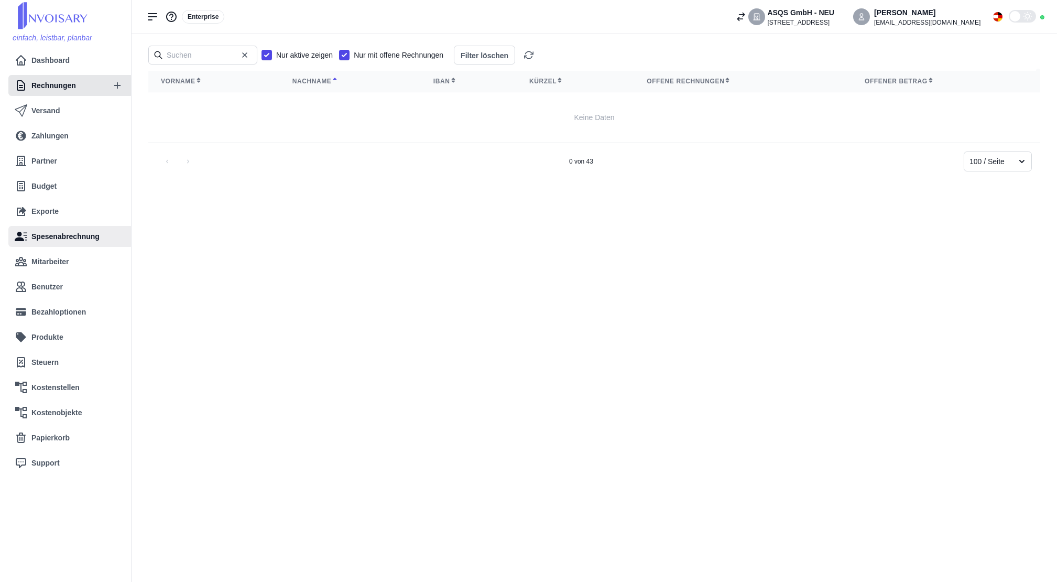
click at [51, 95] on link "Rechnungen" at bounding box center [60, 85] width 90 height 21
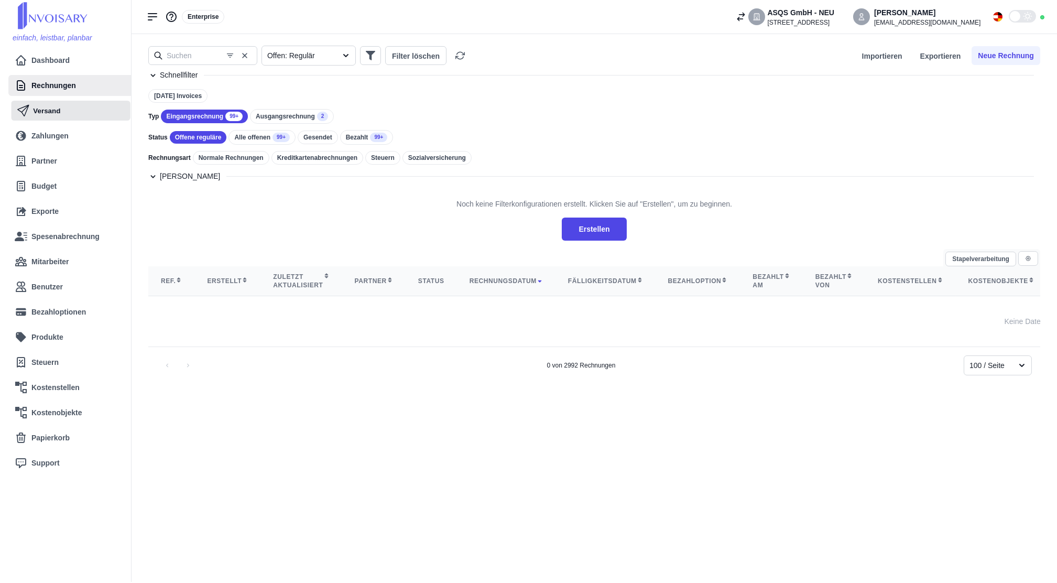
click at [44, 113] on span "Versand" at bounding box center [46, 110] width 27 height 10
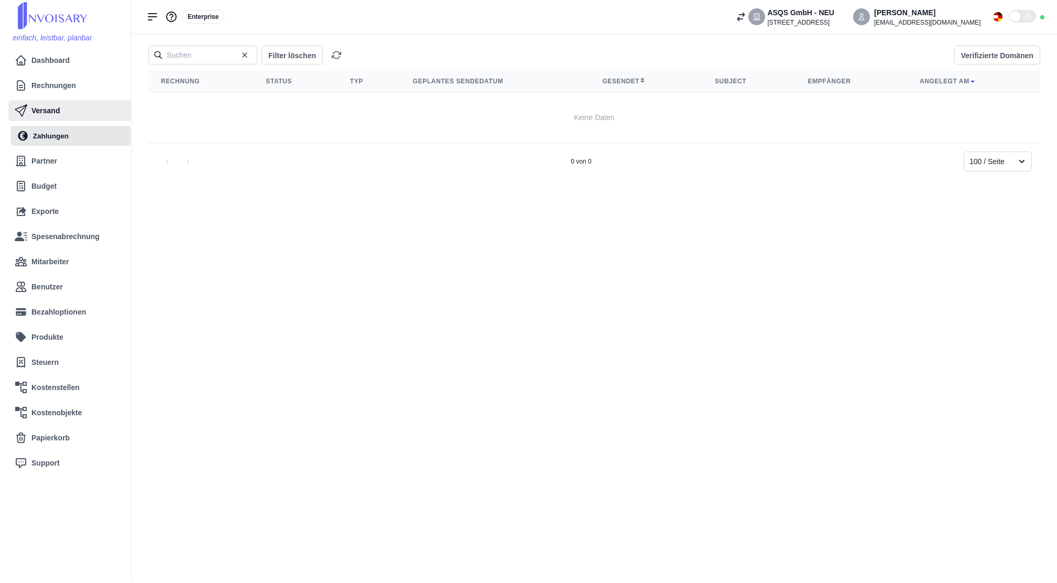
click at [69, 132] on link "Zahlungen" at bounding box center [71, 136] width 108 height 20
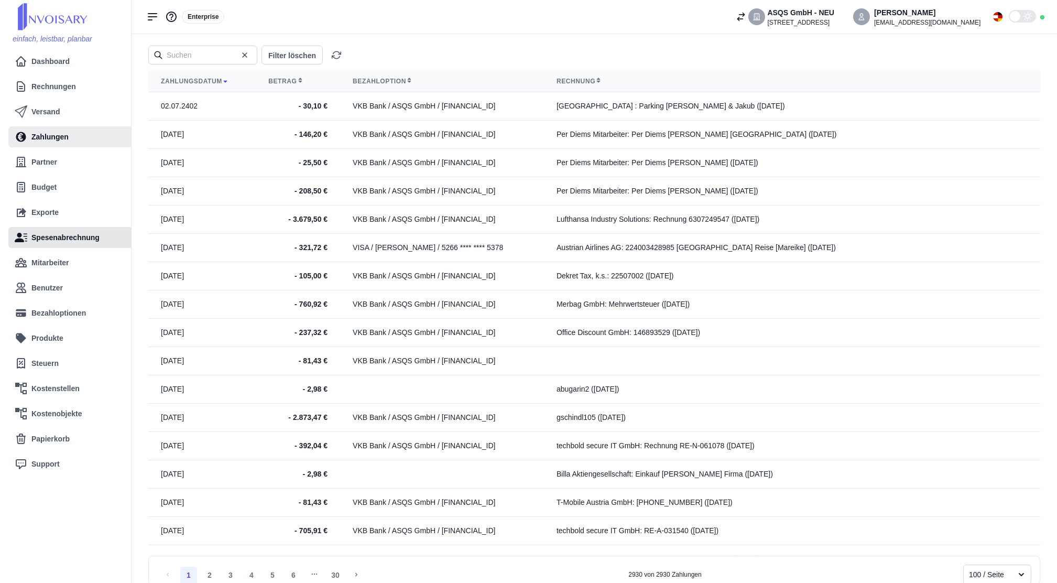
click at [60, 236] on span "Spesenabrechnung" at bounding box center [65, 237] width 68 height 11
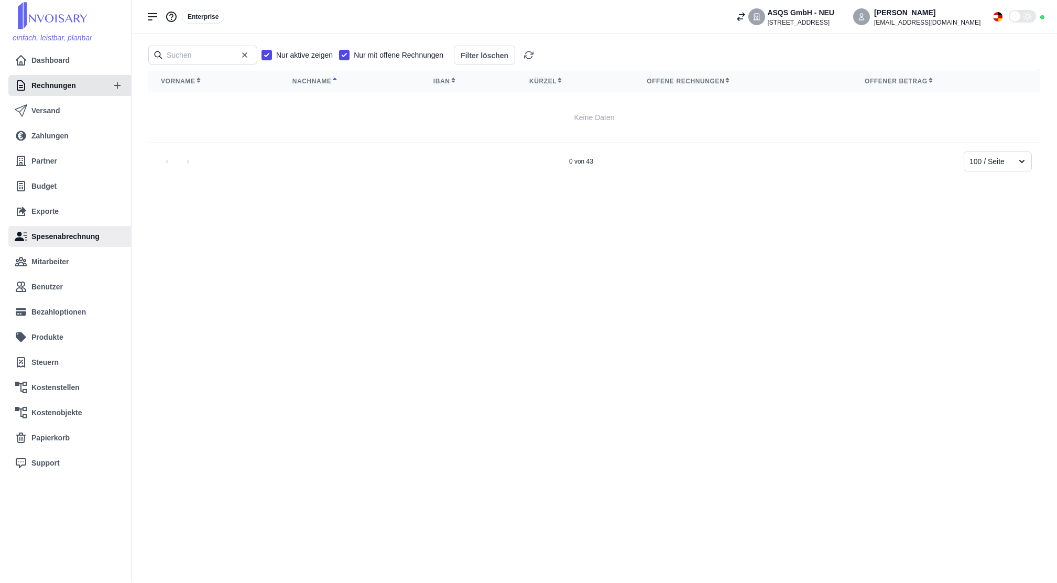
click at [53, 86] on span "Rechnungen" at bounding box center [53, 85] width 45 height 11
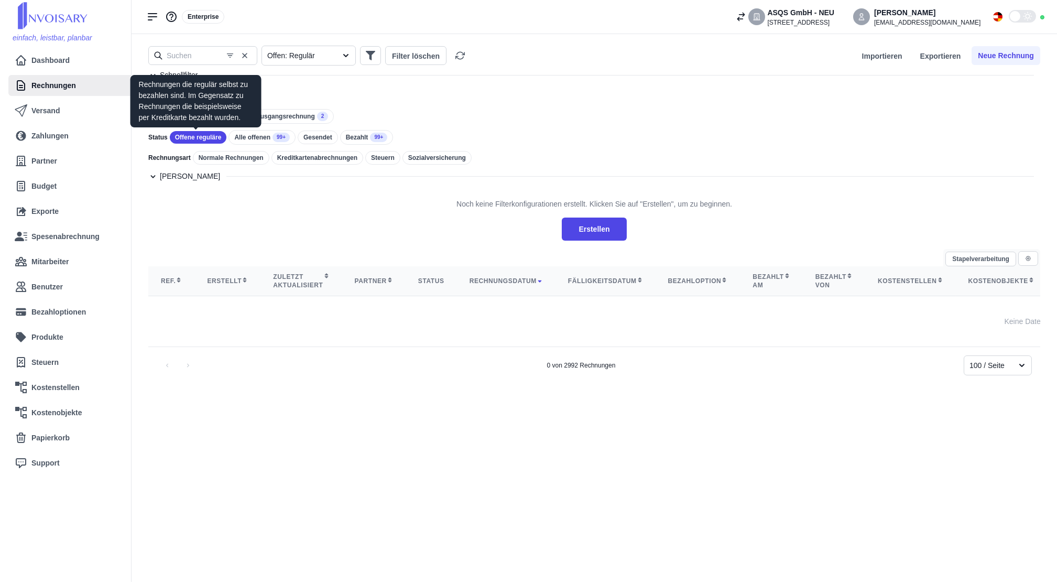
click at [196, 135] on div "Offene reguläre" at bounding box center [198, 137] width 57 height 13
